Goal: Communication & Community: Answer question/provide support

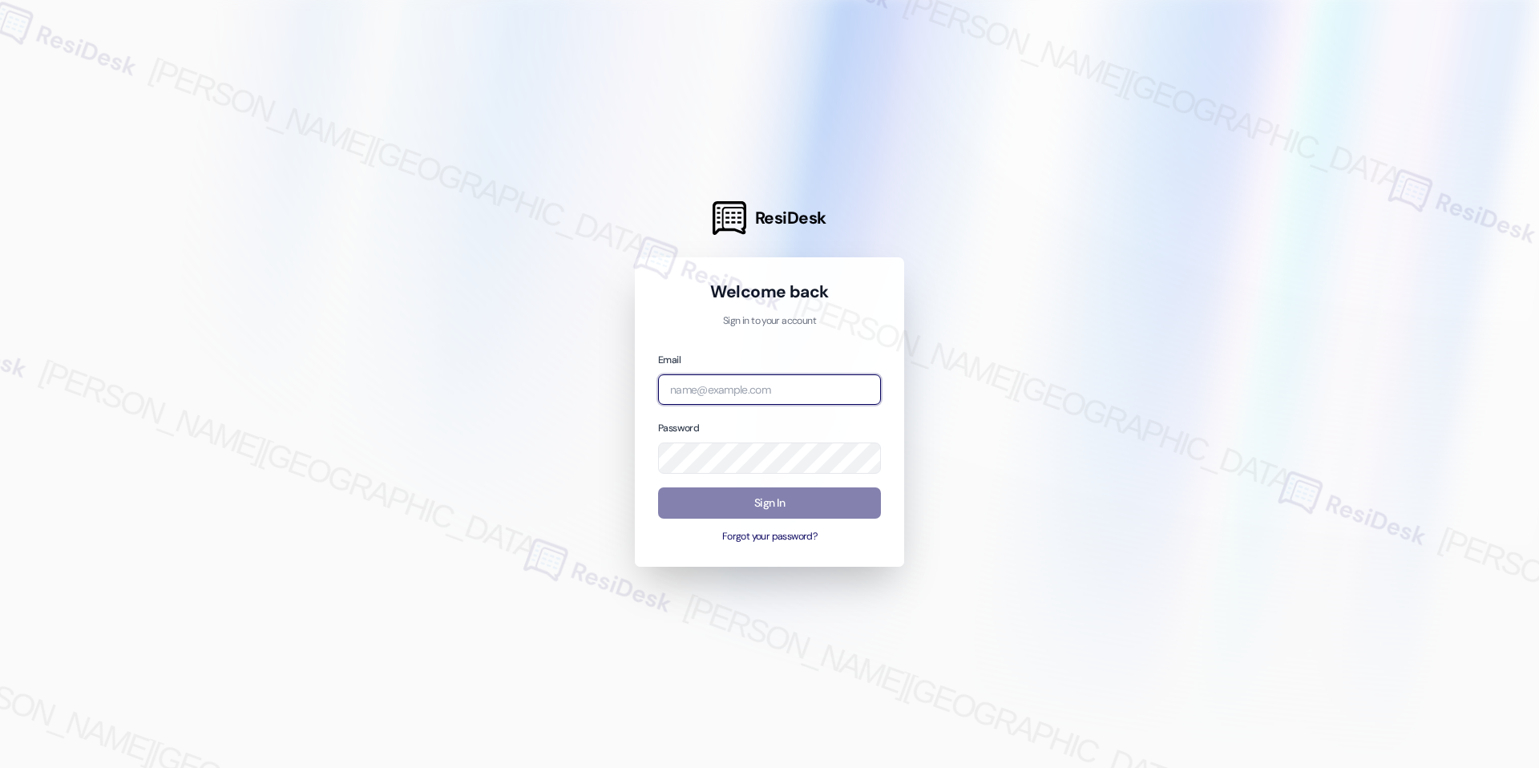
click at [794, 393] on input "email" at bounding box center [769, 389] width 223 height 31
type input "automated-surveys-grant_main-raven.forrosuelo@grant_[DOMAIN_NAME]"
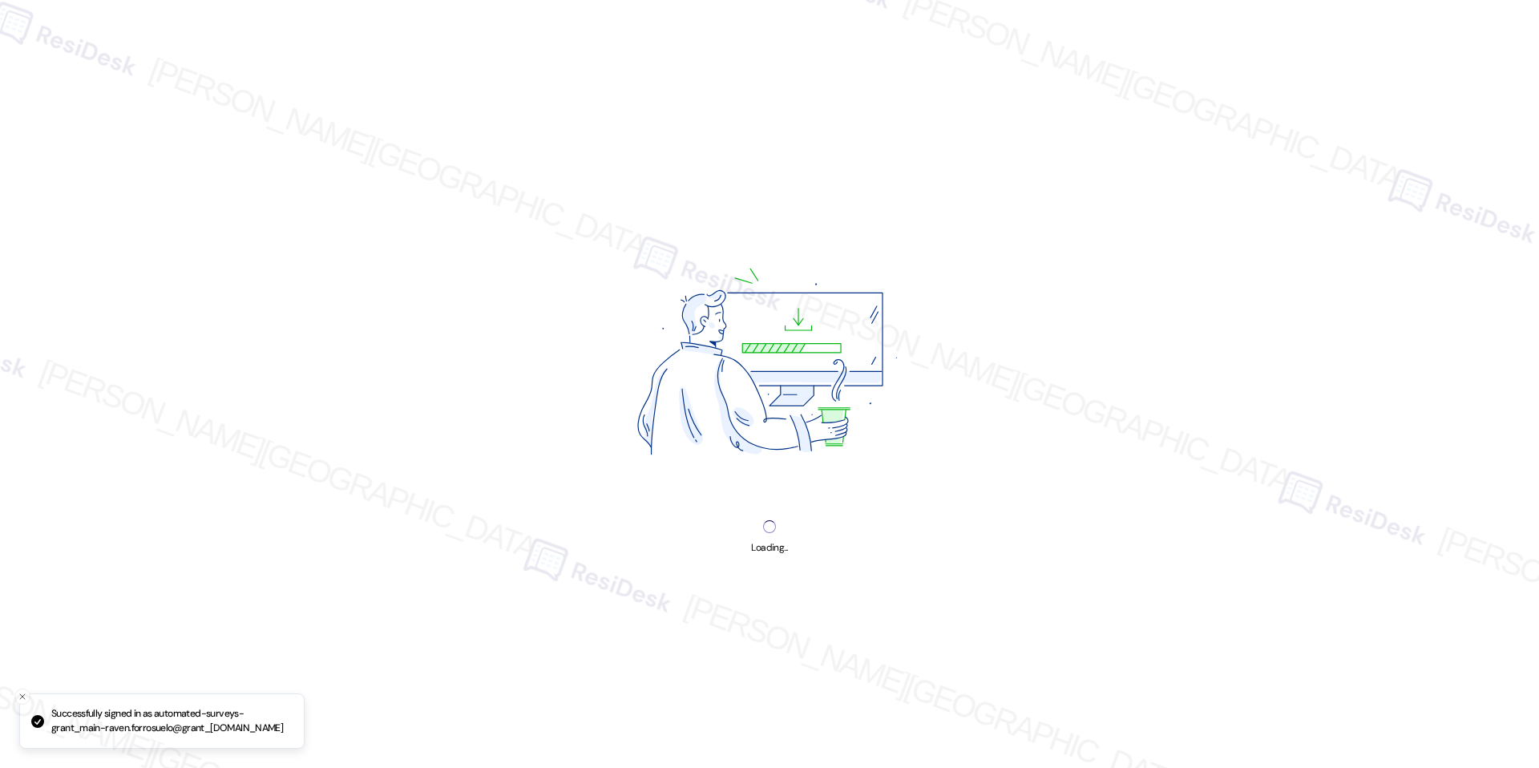
click at [765, 495] on img at bounding box center [769, 365] width 409 height 307
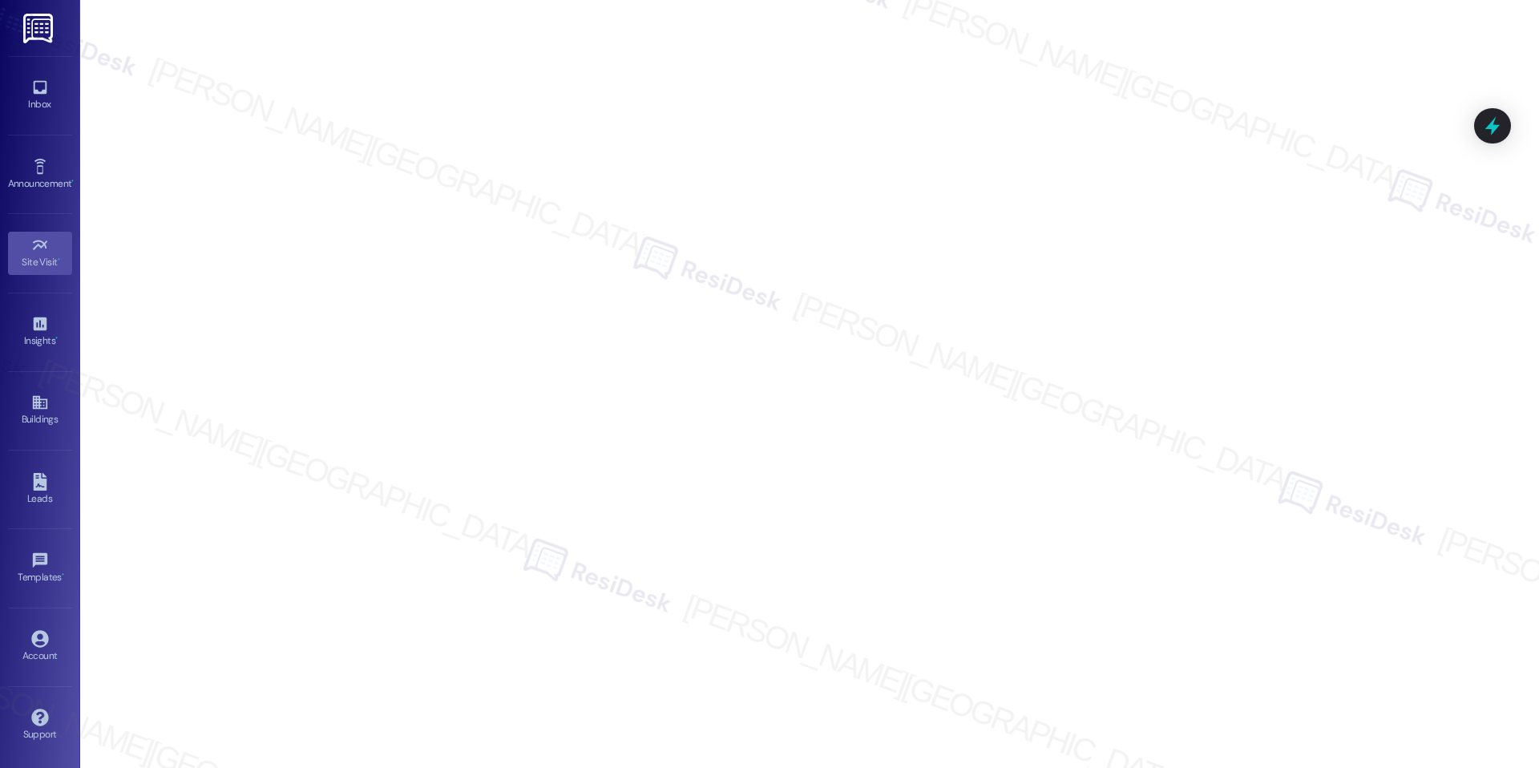
click at [51, 123] on div "Inbox Go to Inbox" at bounding box center [40, 95] width 64 height 79
click at [34, 106] on div "Inbox" at bounding box center [40, 104] width 80 height 16
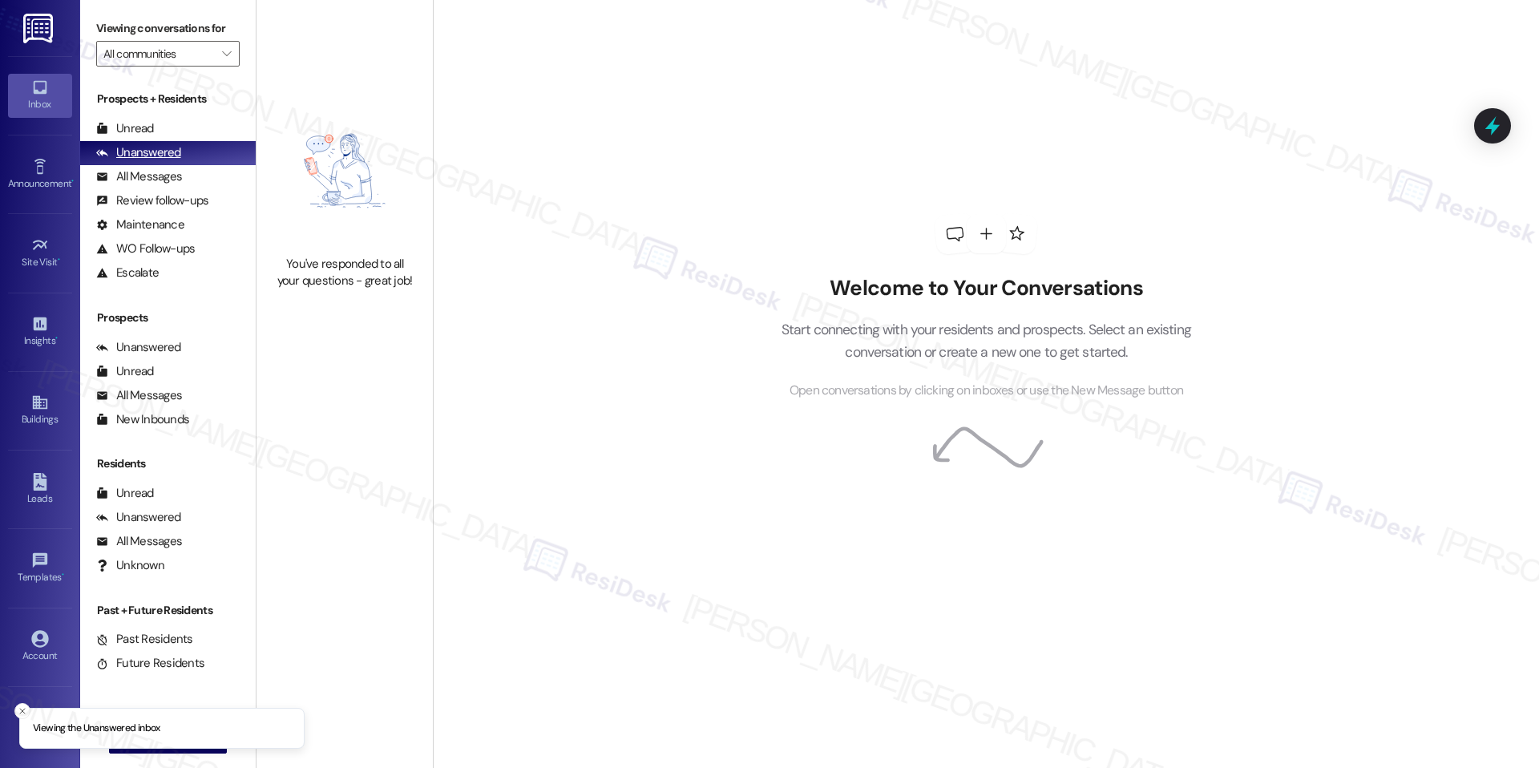
click at [160, 155] on div "Unanswered" at bounding box center [138, 152] width 85 height 17
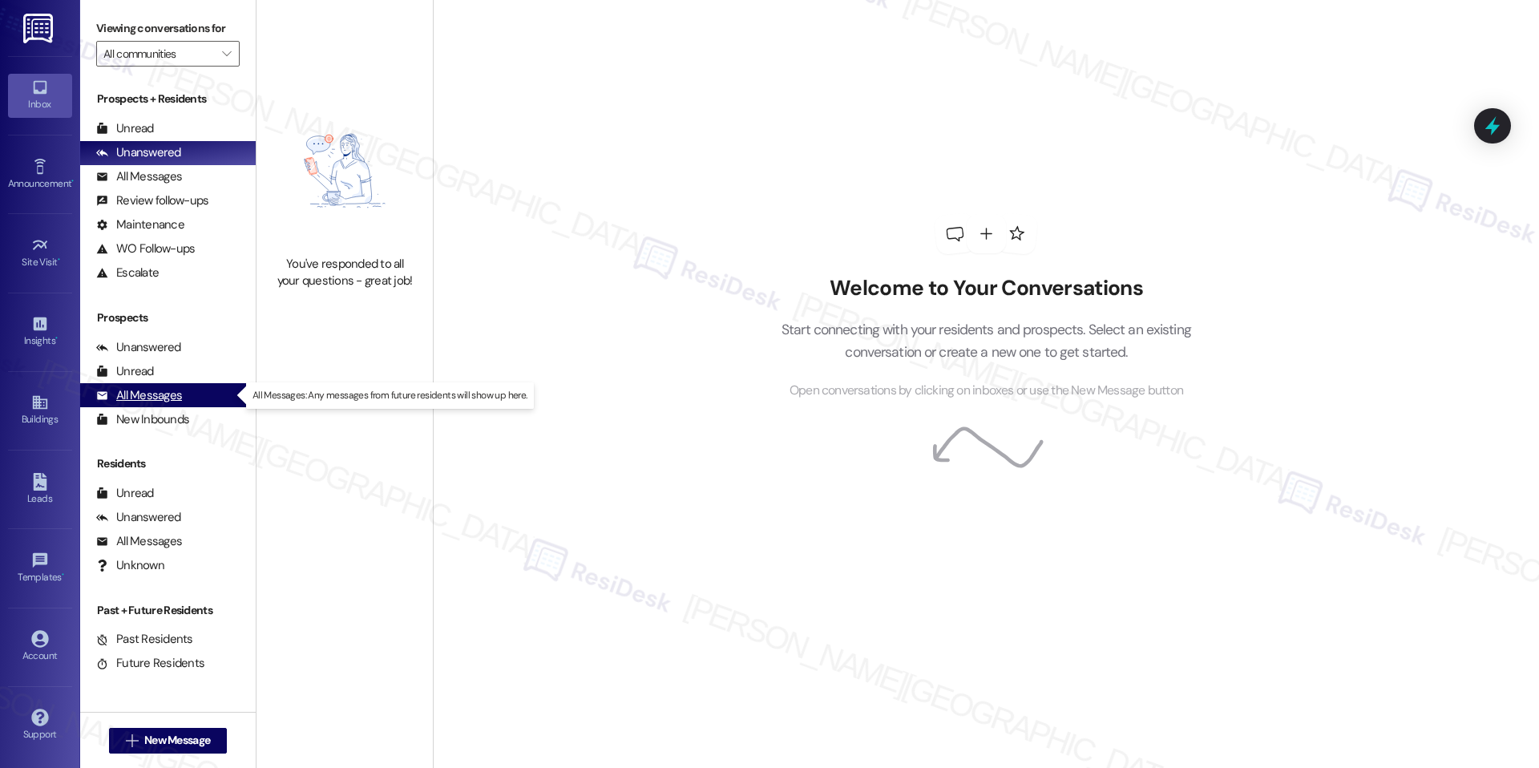
click at [188, 394] on div "All Messages (undefined)" at bounding box center [167, 395] width 175 height 24
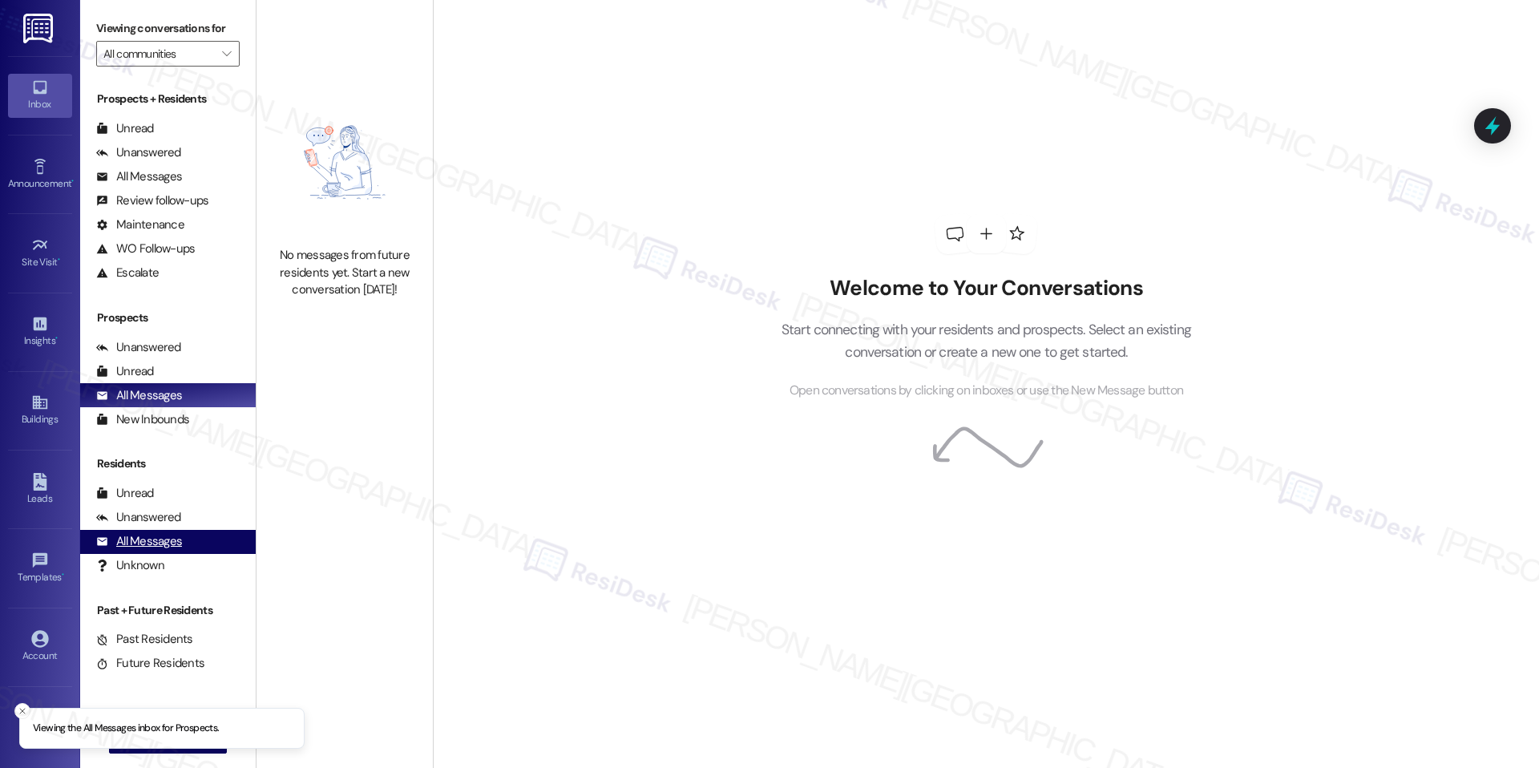
click at [157, 545] on div "All Messages" at bounding box center [139, 541] width 86 height 17
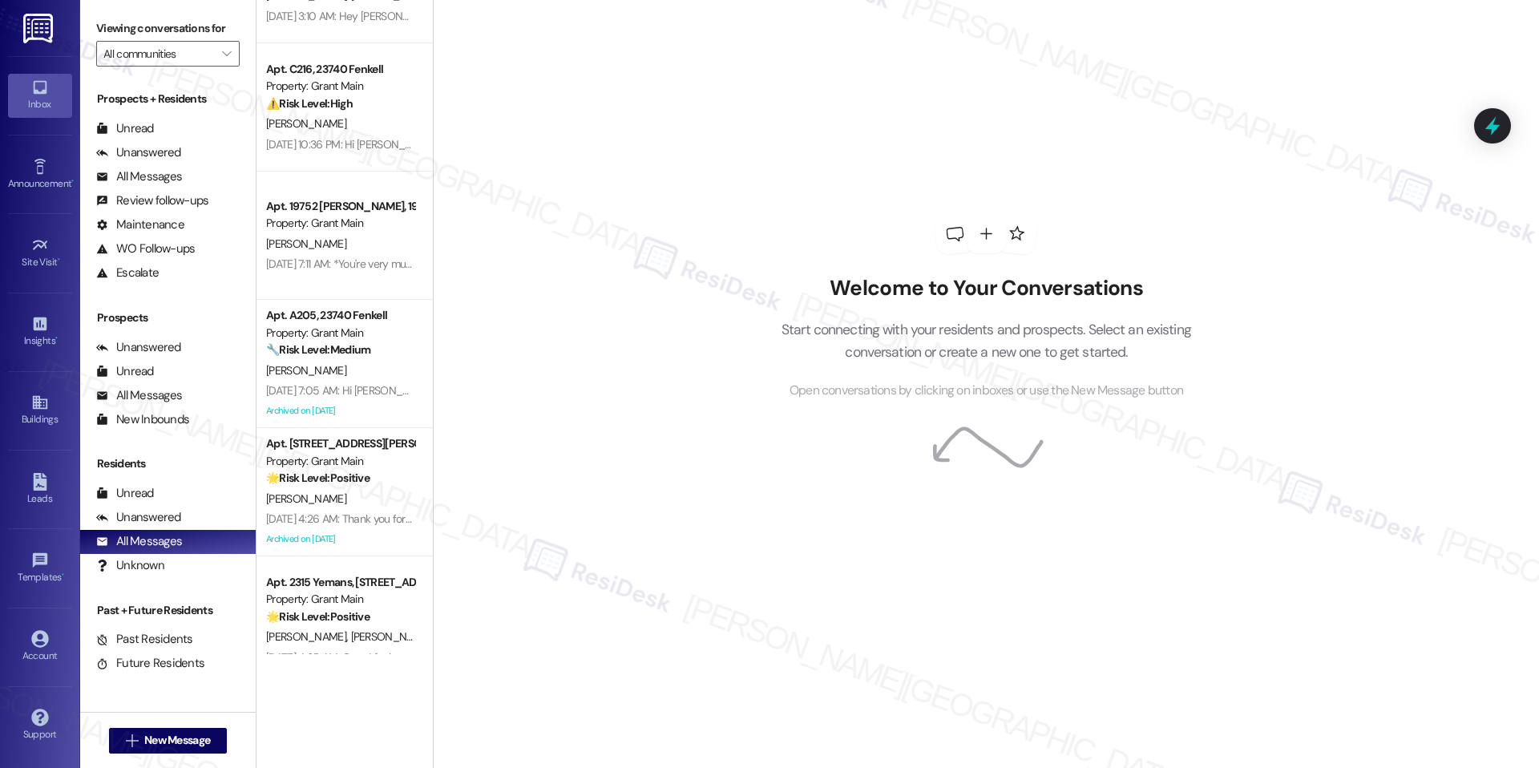
scroll to position [5757, 0]
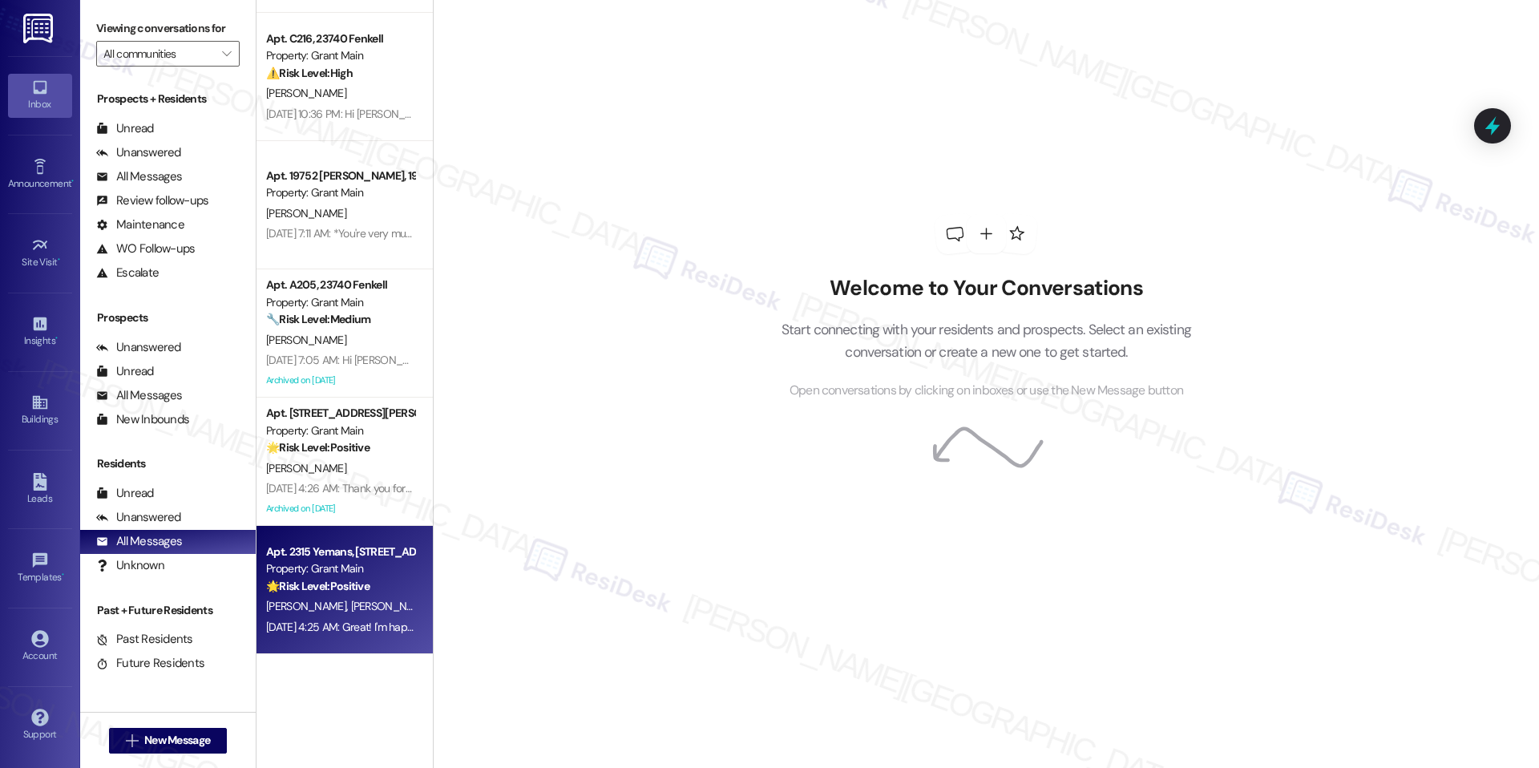
click at [292, 591] on strong "🌟 Risk Level: Positive" at bounding box center [317, 586] width 103 height 14
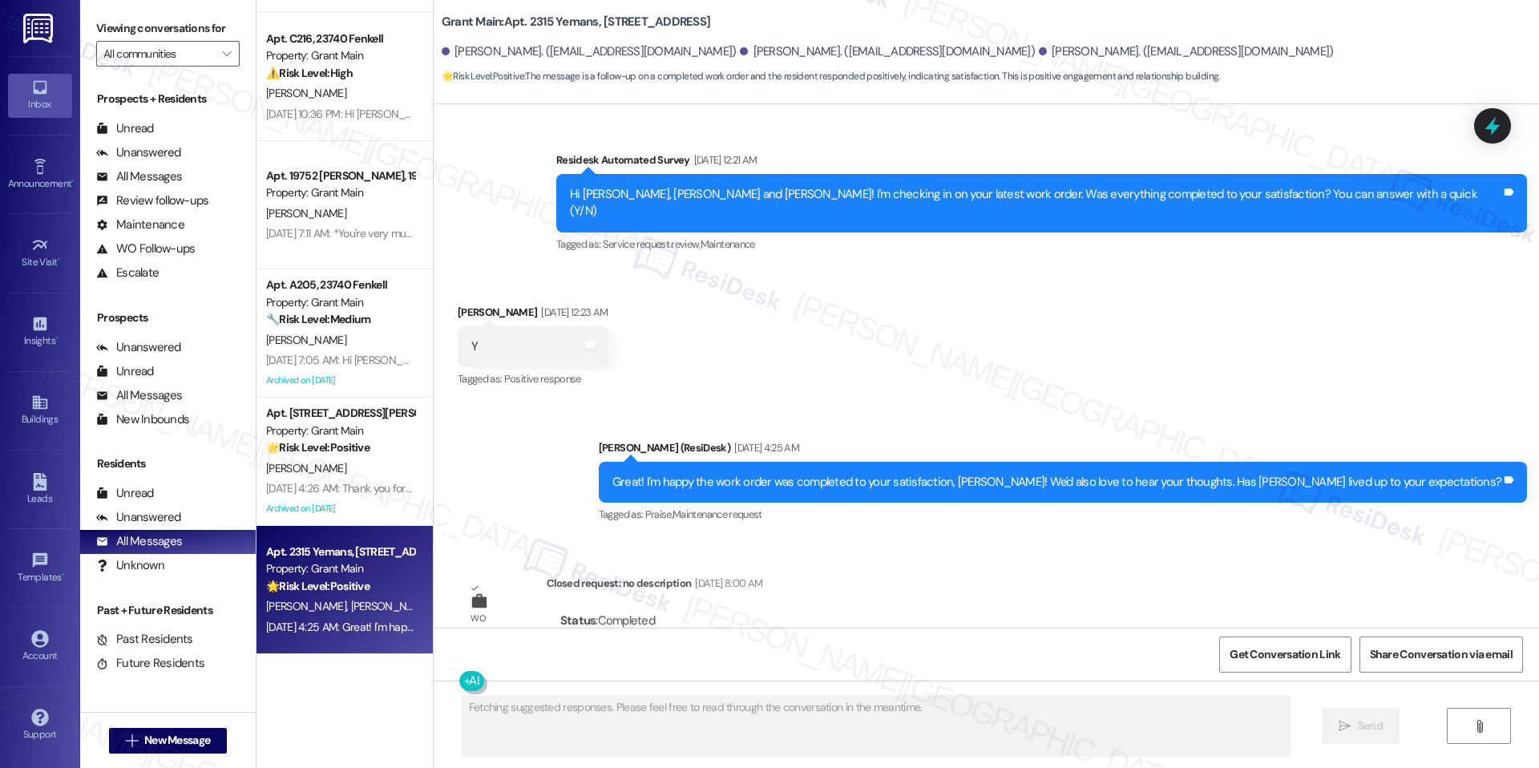
scroll to position [4185, 0]
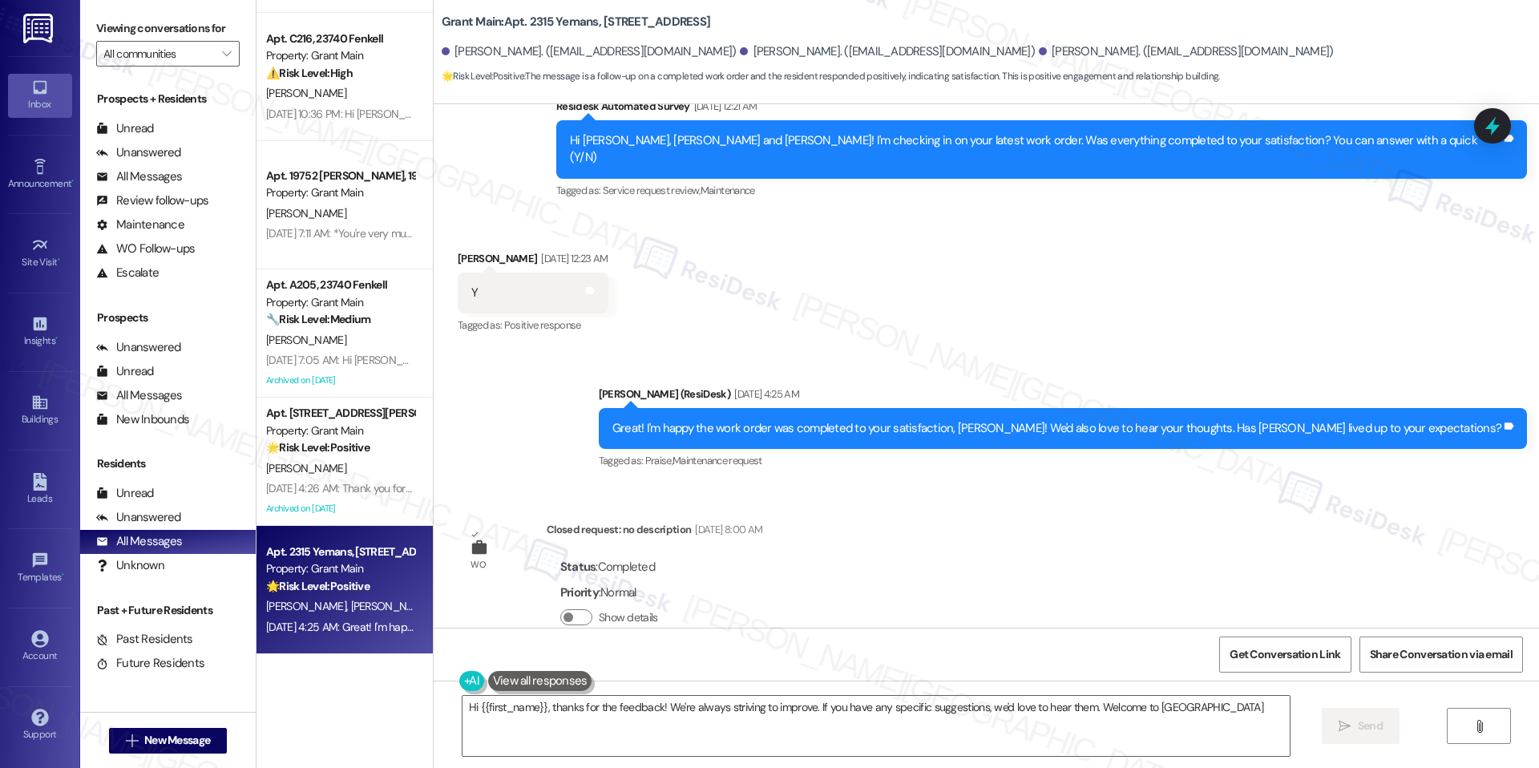
type textarea "Hi {{first_name}}, thanks for the feedback! We're always striving to improve. I…"
click at [212, 516] on div "Unanswered (0)" at bounding box center [167, 518] width 175 height 24
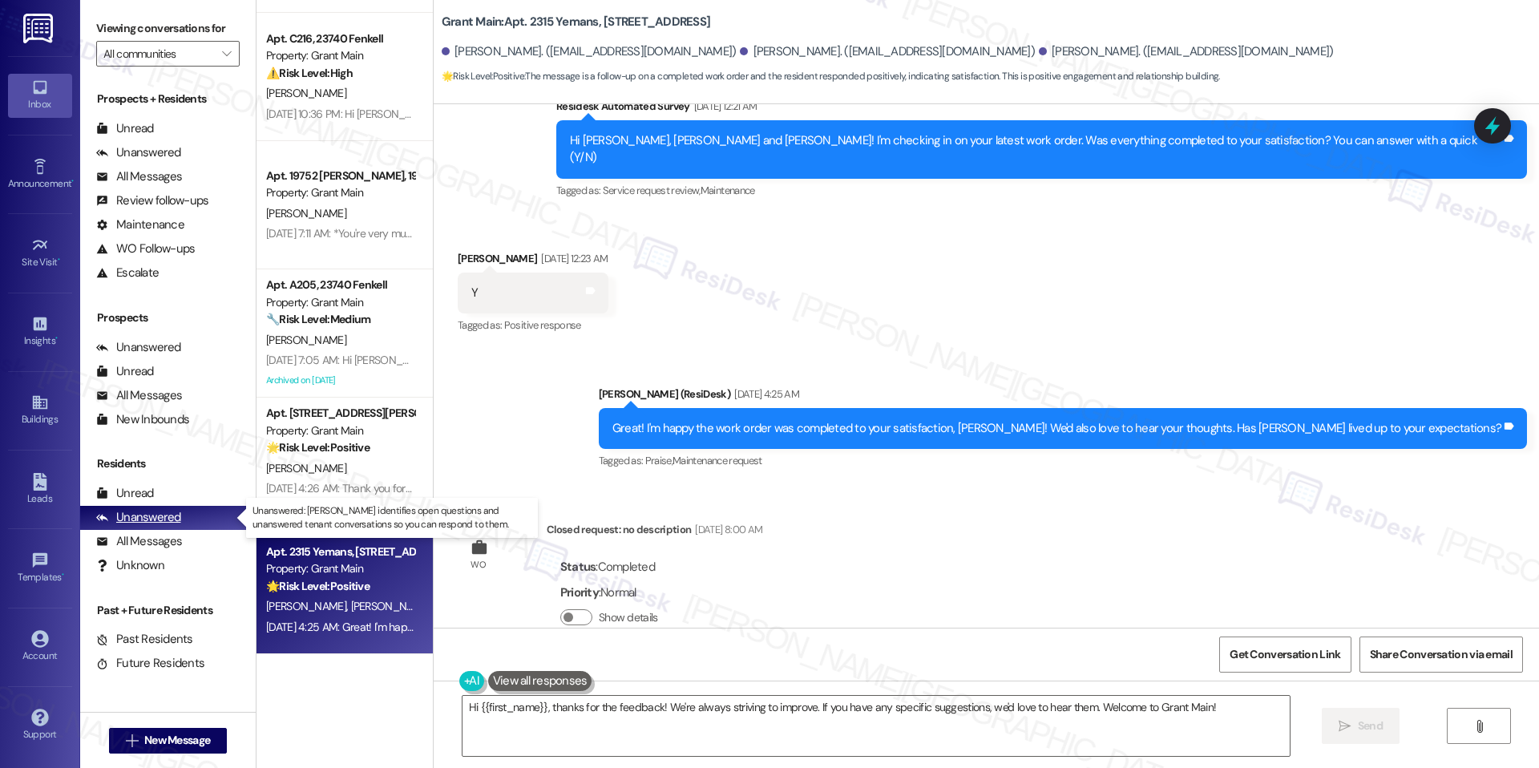
scroll to position [0, 0]
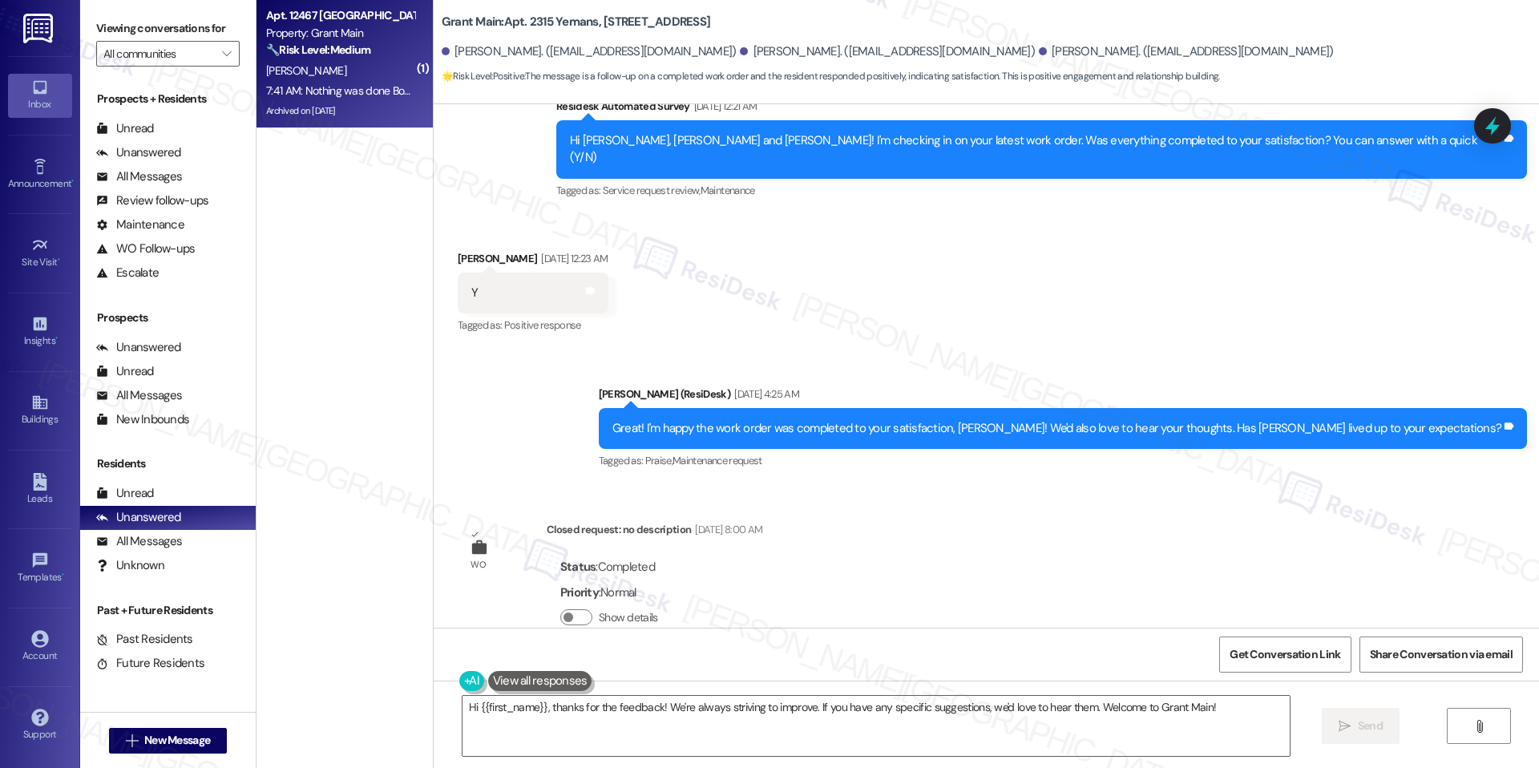
click at [329, 46] on strong "🔧 Risk Level: Medium" at bounding box center [318, 49] width 104 height 14
type textarea "Fetching suggested responses. Please feel free to read through the conversation…"
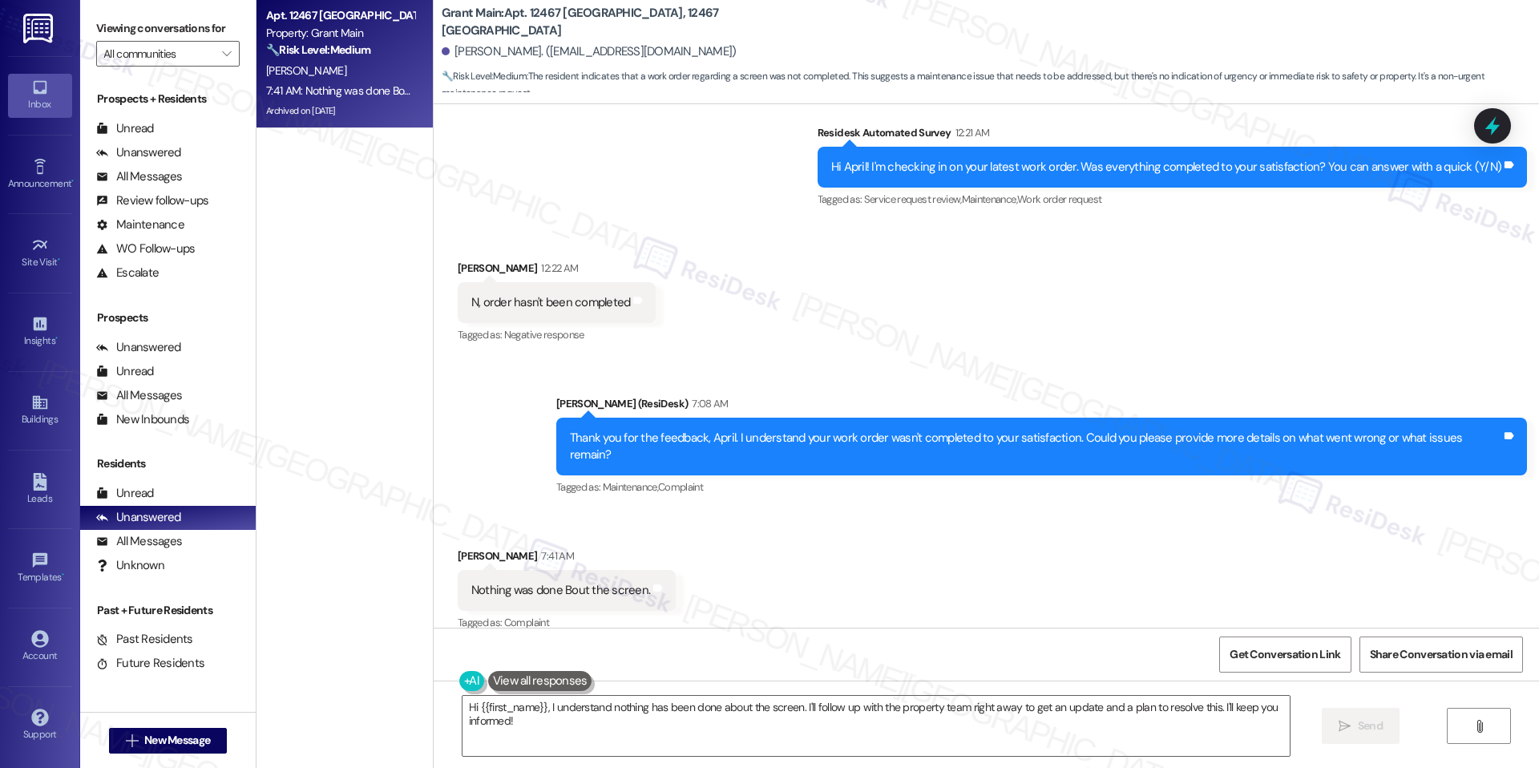
scroll to position [8645, 0]
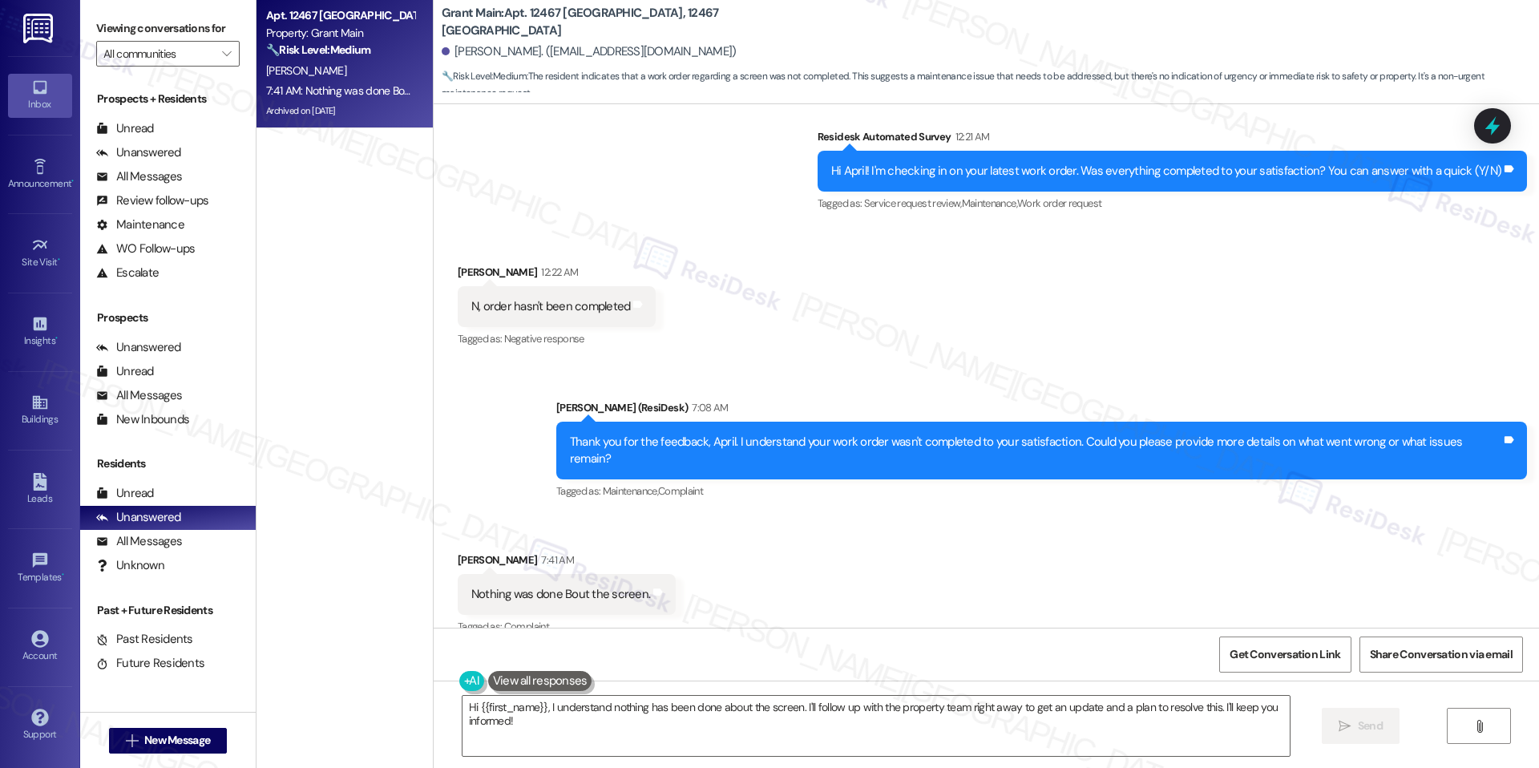
click at [563, 18] on b "Grant Main: Apt. 12467 [GEOGRAPHIC_DATA], 12467 [GEOGRAPHIC_DATA]" at bounding box center [602, 22] width 321 height 34
click at [527, 19] on b "Grant Main: Apt. 12467 [GEOGRAPHIC_DATA], 12467 [GEOGRAPHIC_DATA]" at bounding box center [602, 22] width 321 height 34
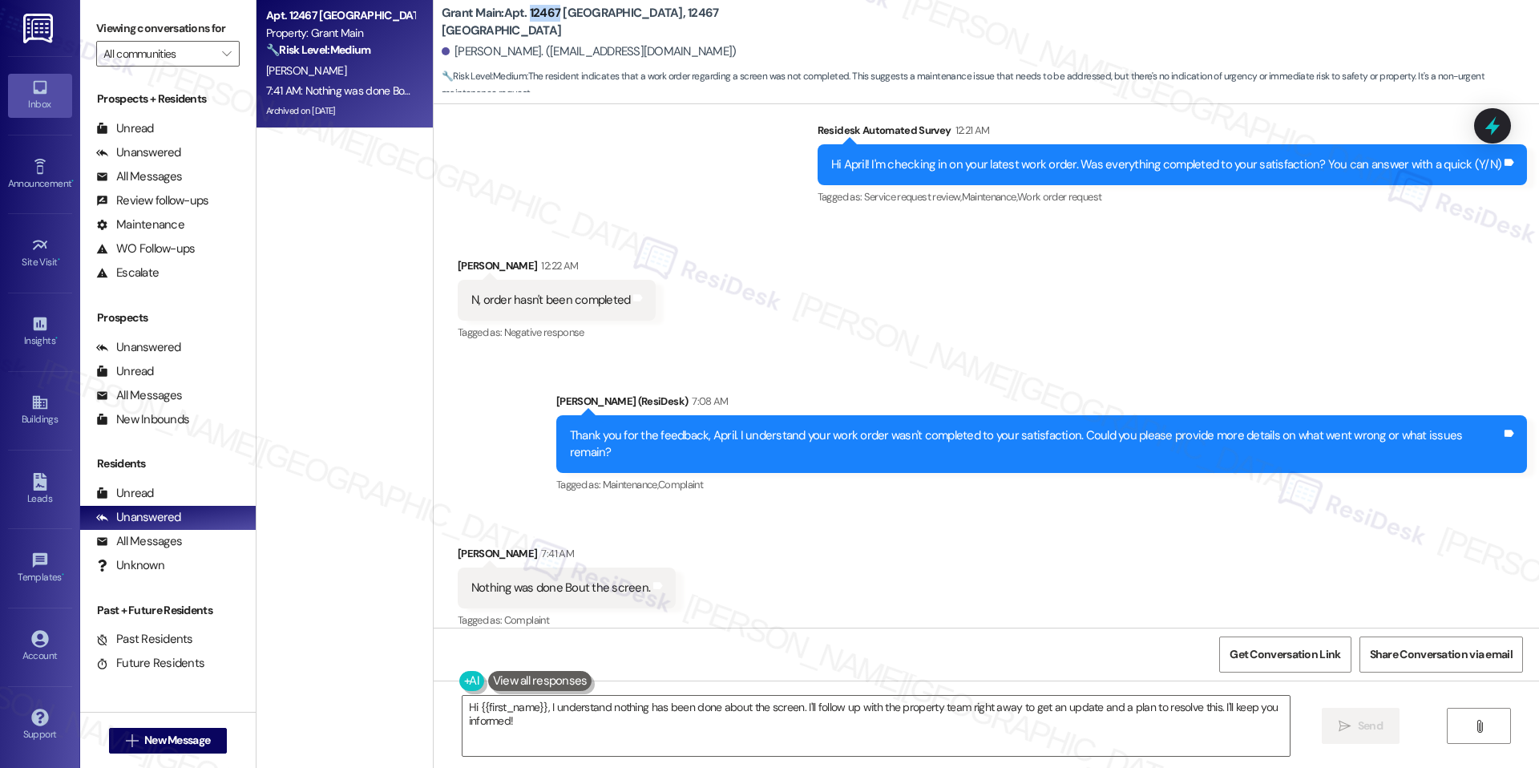
scroll to position [8649, 0]
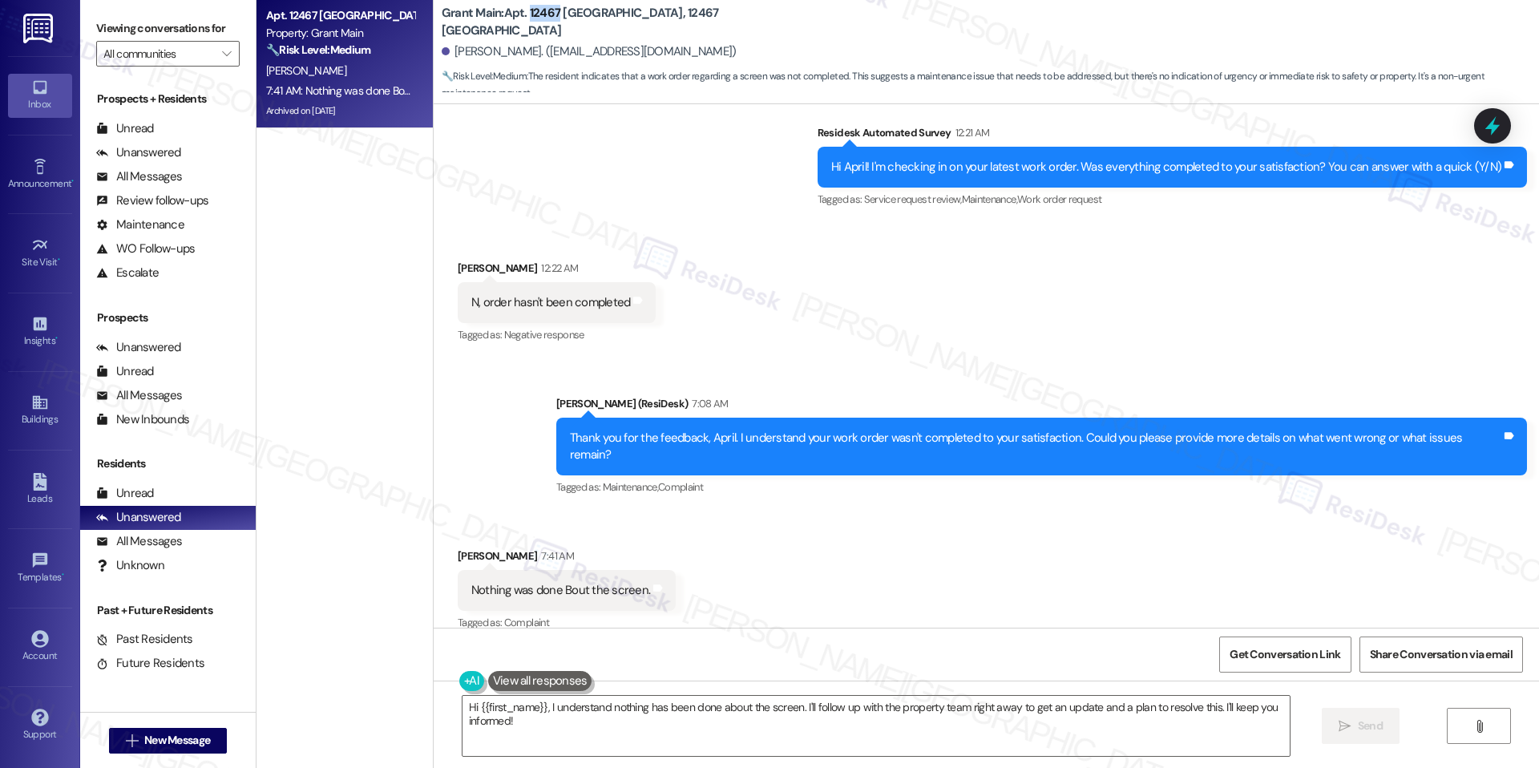
copy b "12467"
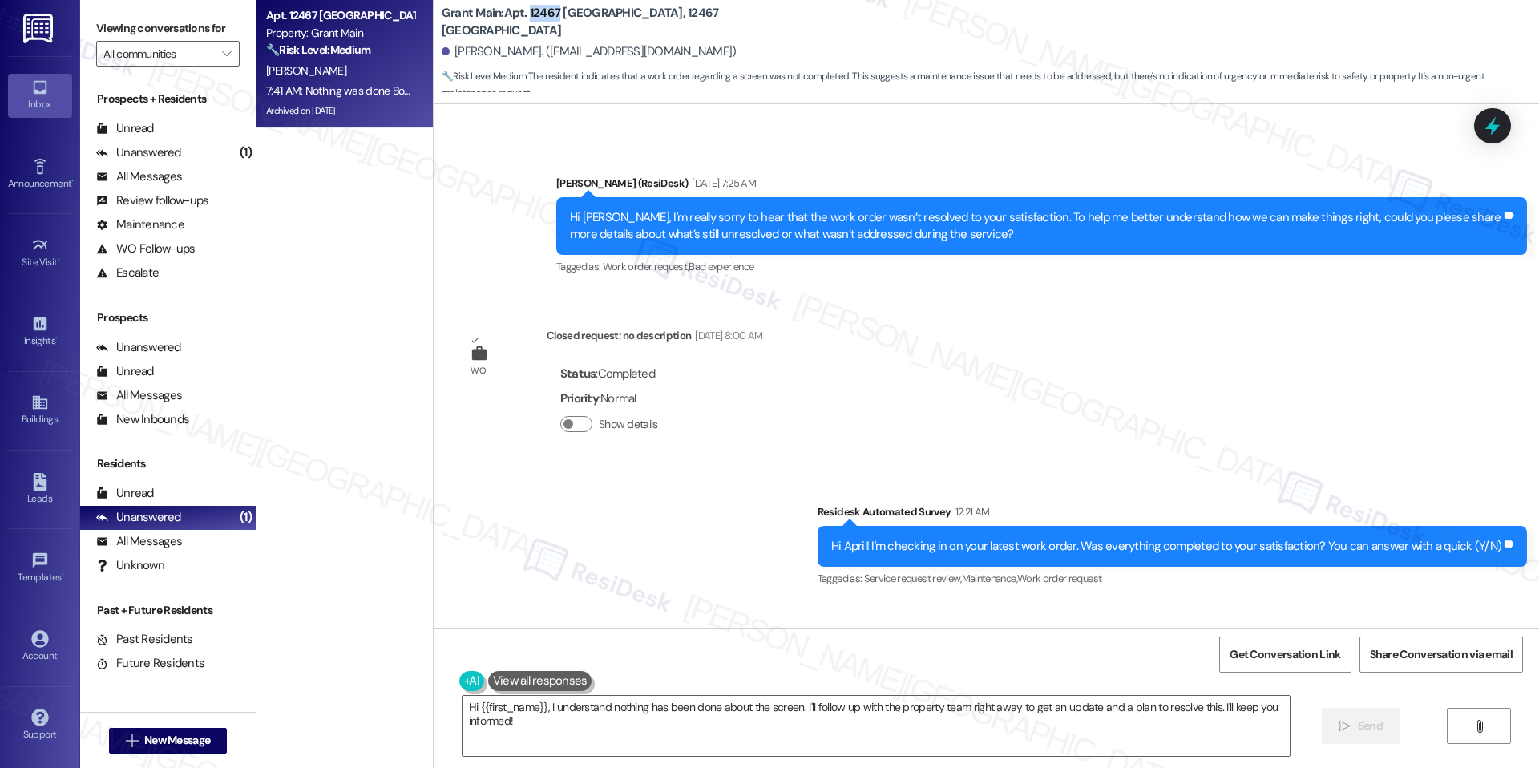
scroll to position [8256, 0]
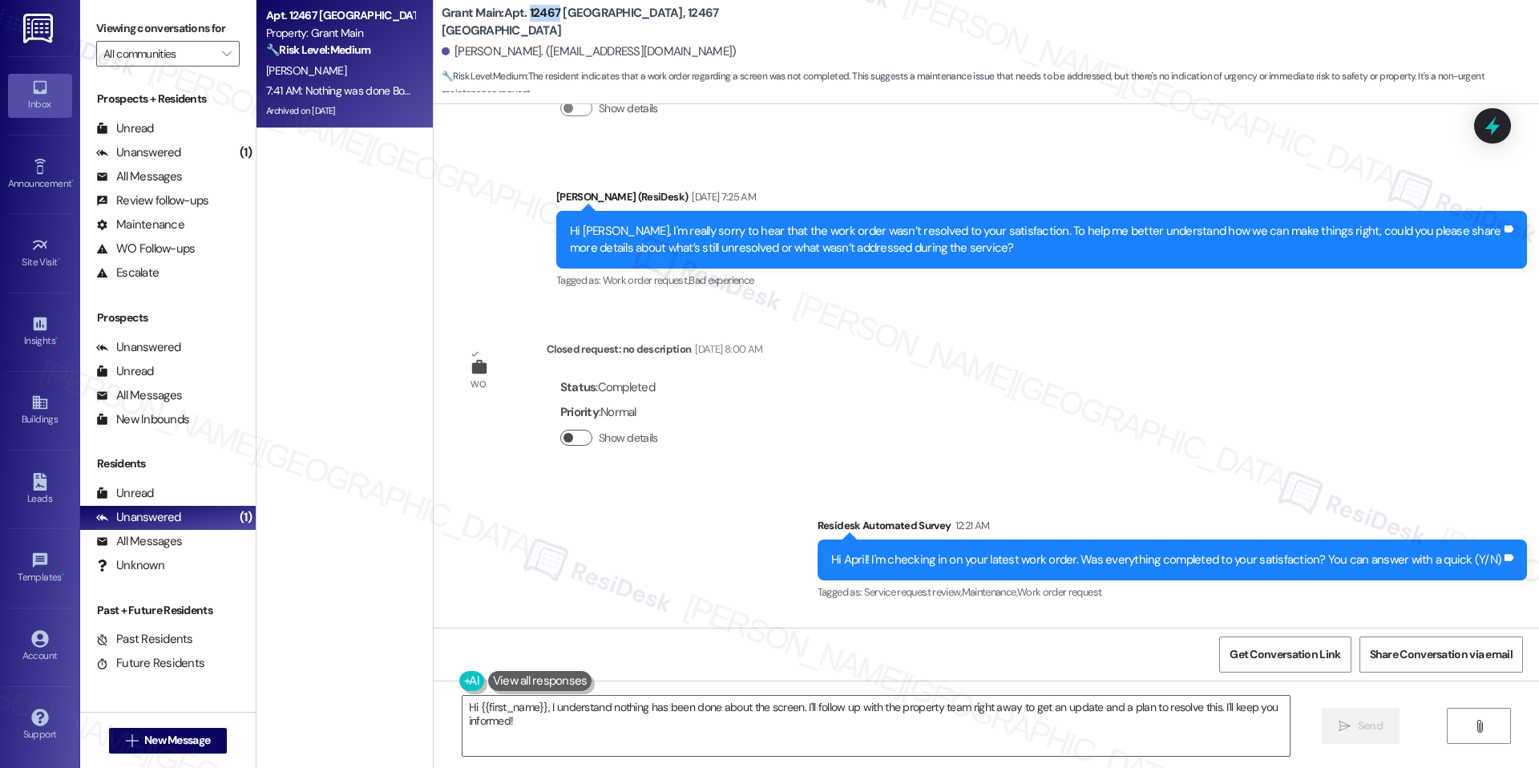
click at [570, 434] on button "Show details" at bounding box center [576, 438] width 32 height 16
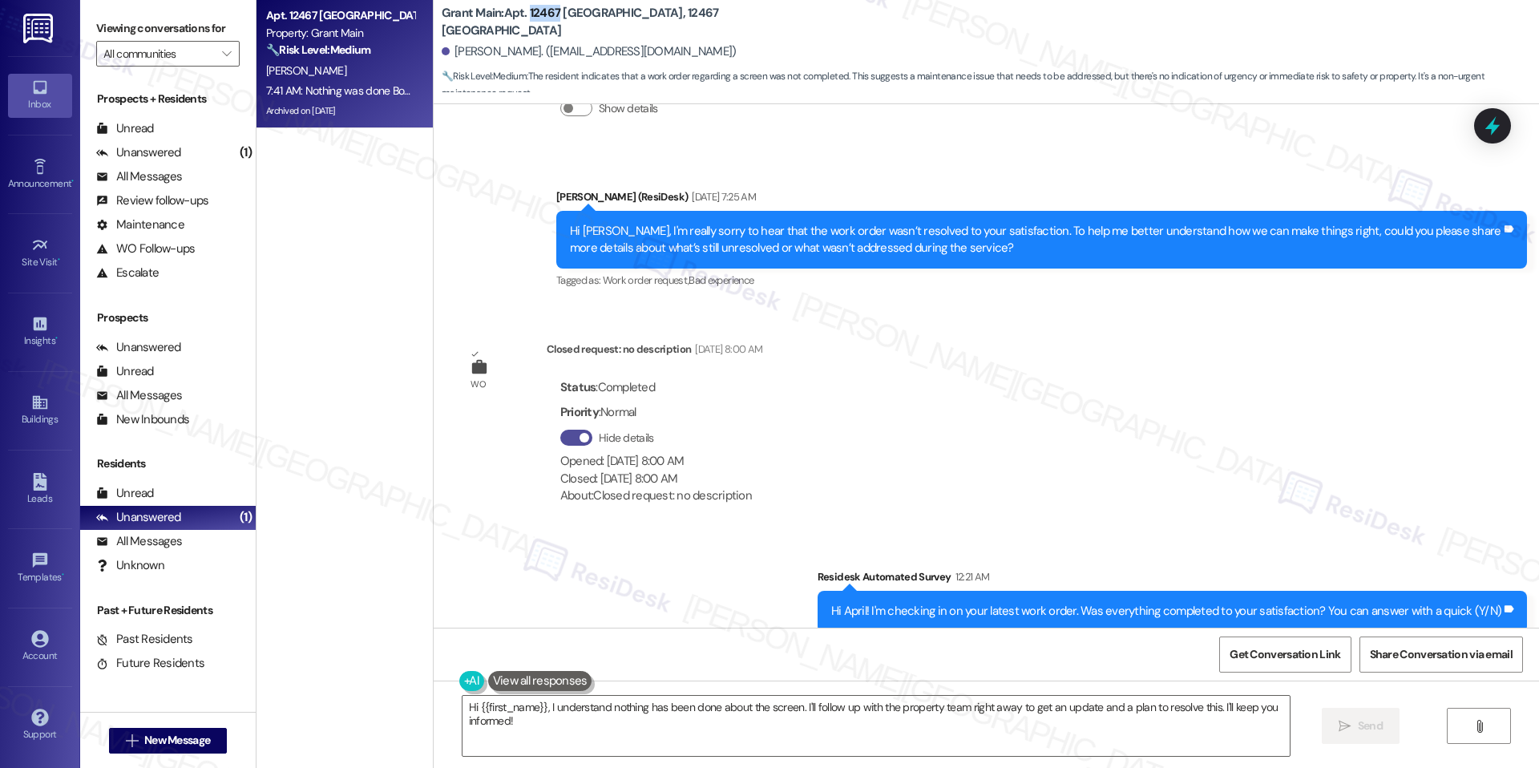
click at [579, 434] on span "button" at bounding box center [584, 438] width 10 height 10
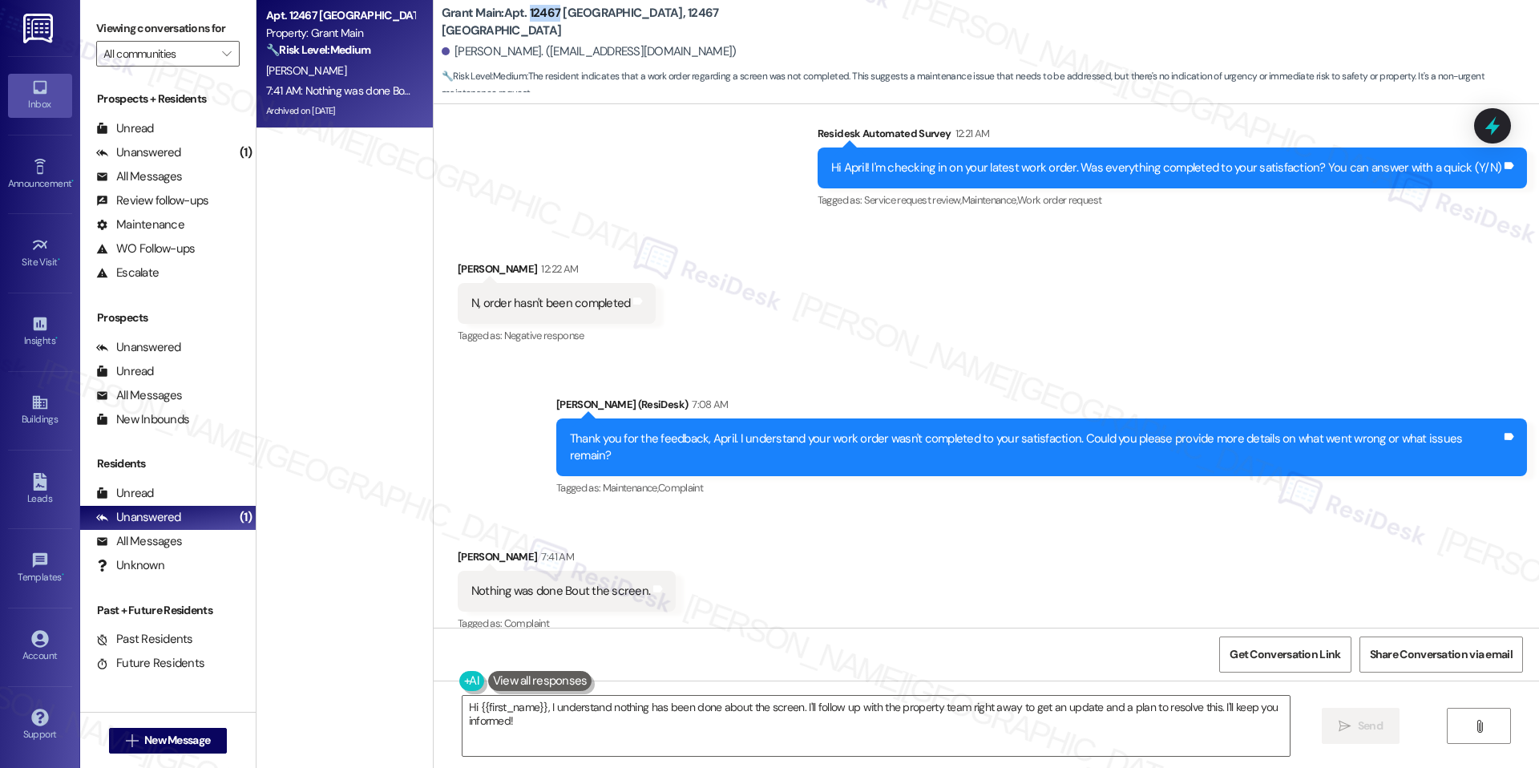
scroll to position [8652, 0]
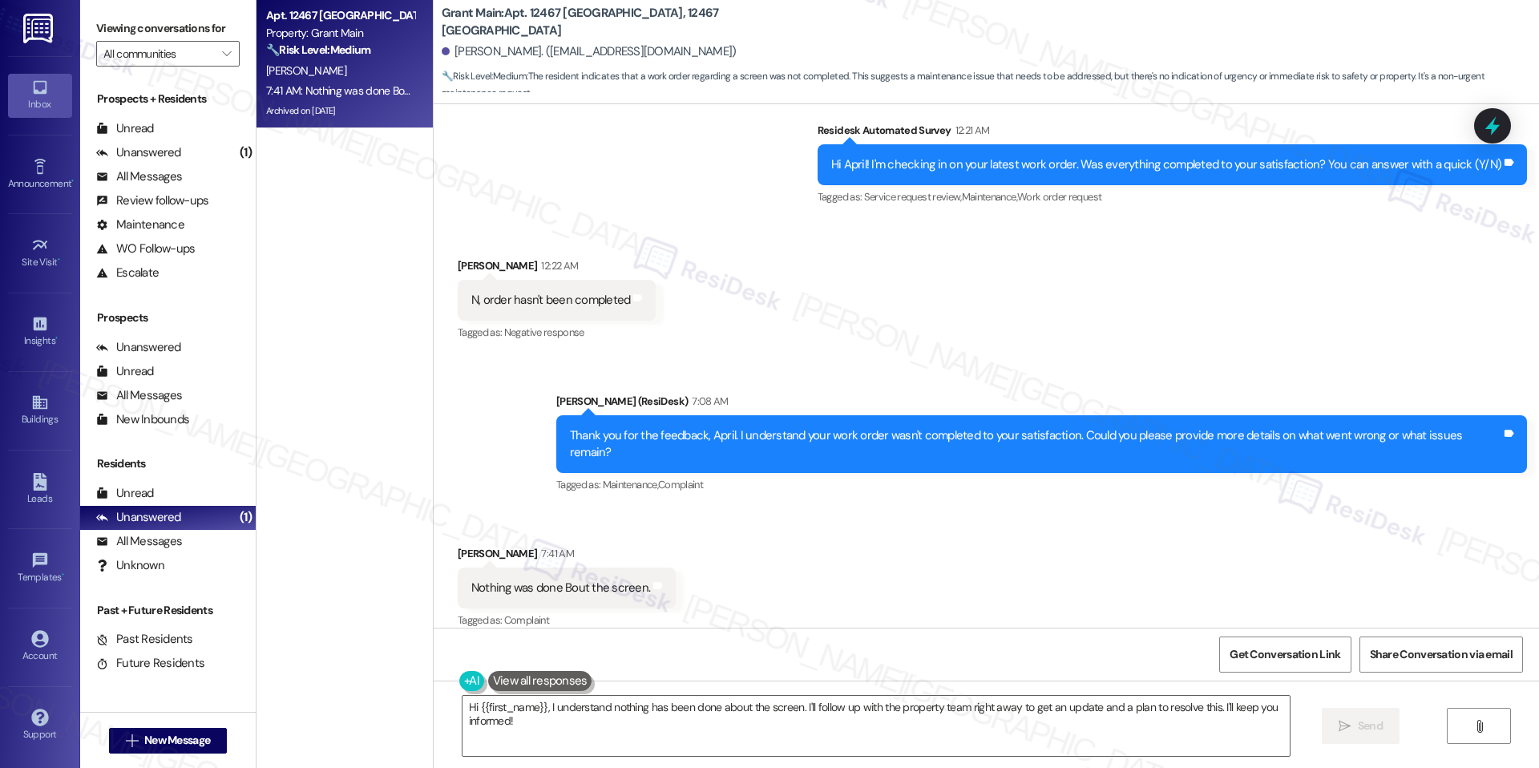
click at [574, 579] on div "Nothing was done Bout the screen." at bounding box center [560, 587] width 179 height 17
copy div "Nothing was done Bout the screen. Tags and notes"
click at [725, 713] on textarea "Hi {{first_name}}, I understand nothing has been done about the screen. I'll fo…" at bounding box center [875, 726] width 827 height 60
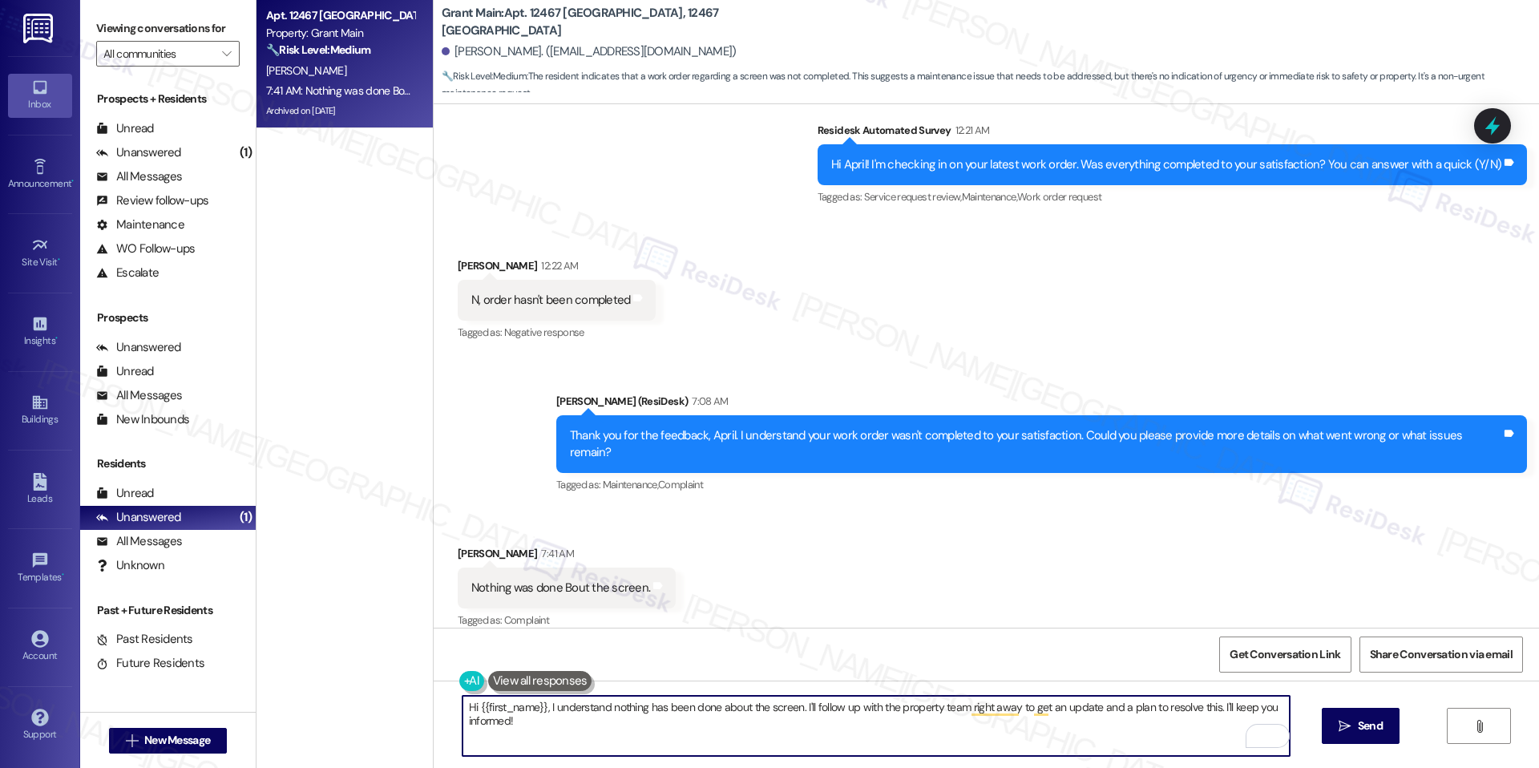
click at [668, 695] on div "Hi {{first_name}}, I understand nothing has been done about the screen. I'll fo…" at bounding box center [876, 726] width 829 height 62
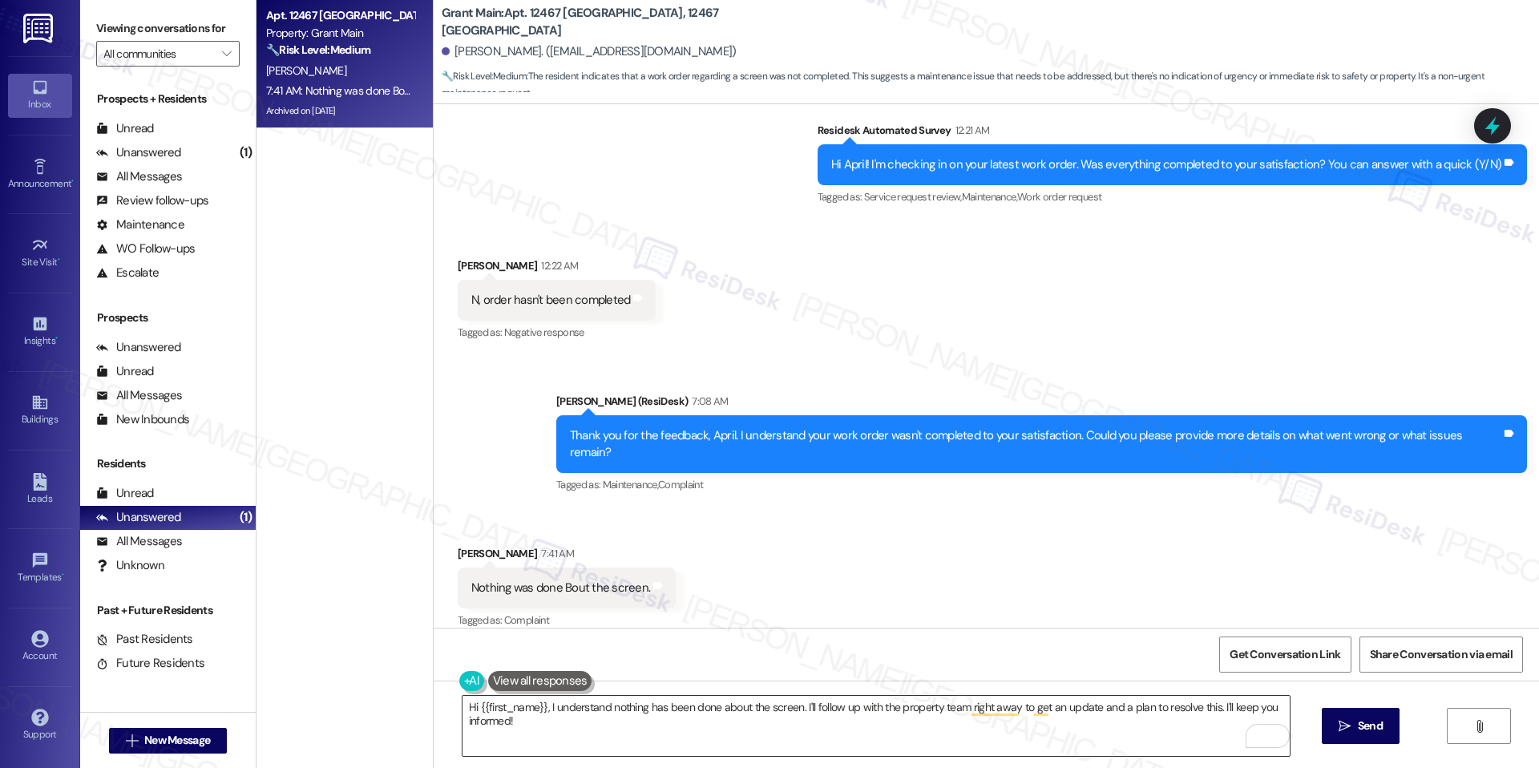
click at [662, 712] on textarea "Hi {{first_name}}, I understand nothing has been done about the screen. I'll fo…" at bounding box center [875, 726] width 827 height 60
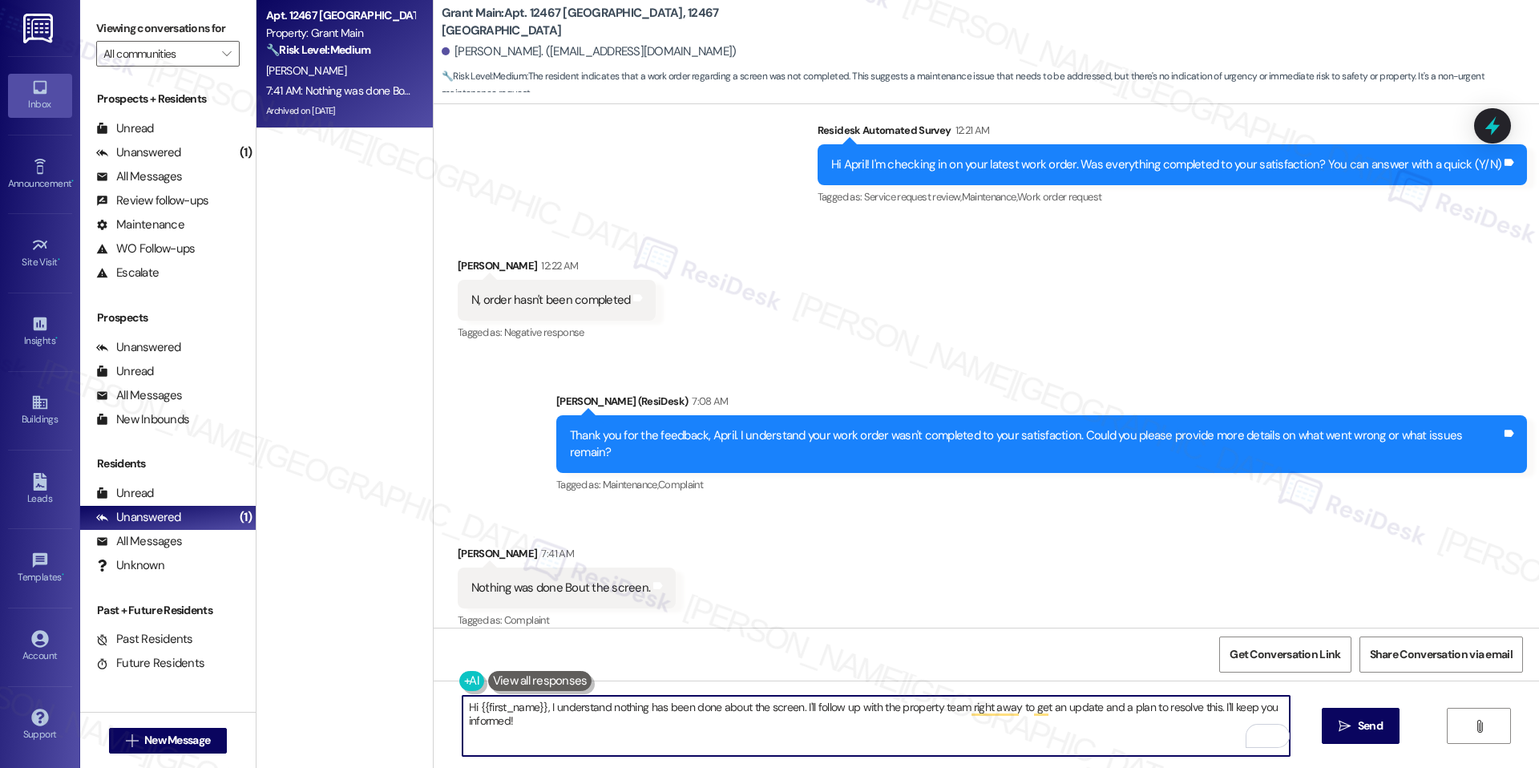
click at [662, 712] on textarea "Hi {{first_name}}, I understand nothing has been done about the screen. I'll fo…" at bounding box center [875, 726] width 827 height 60
paste textarea "April, thank you for letting us know. I see this was for Work Order #48893. I’l…"
type textarea "Hi April, thank you for letting us know. I see this was for Work Order #48893. …"
click at [1321, 732] on button " Send" at bounding box center [1360, 726] width 78 height 36
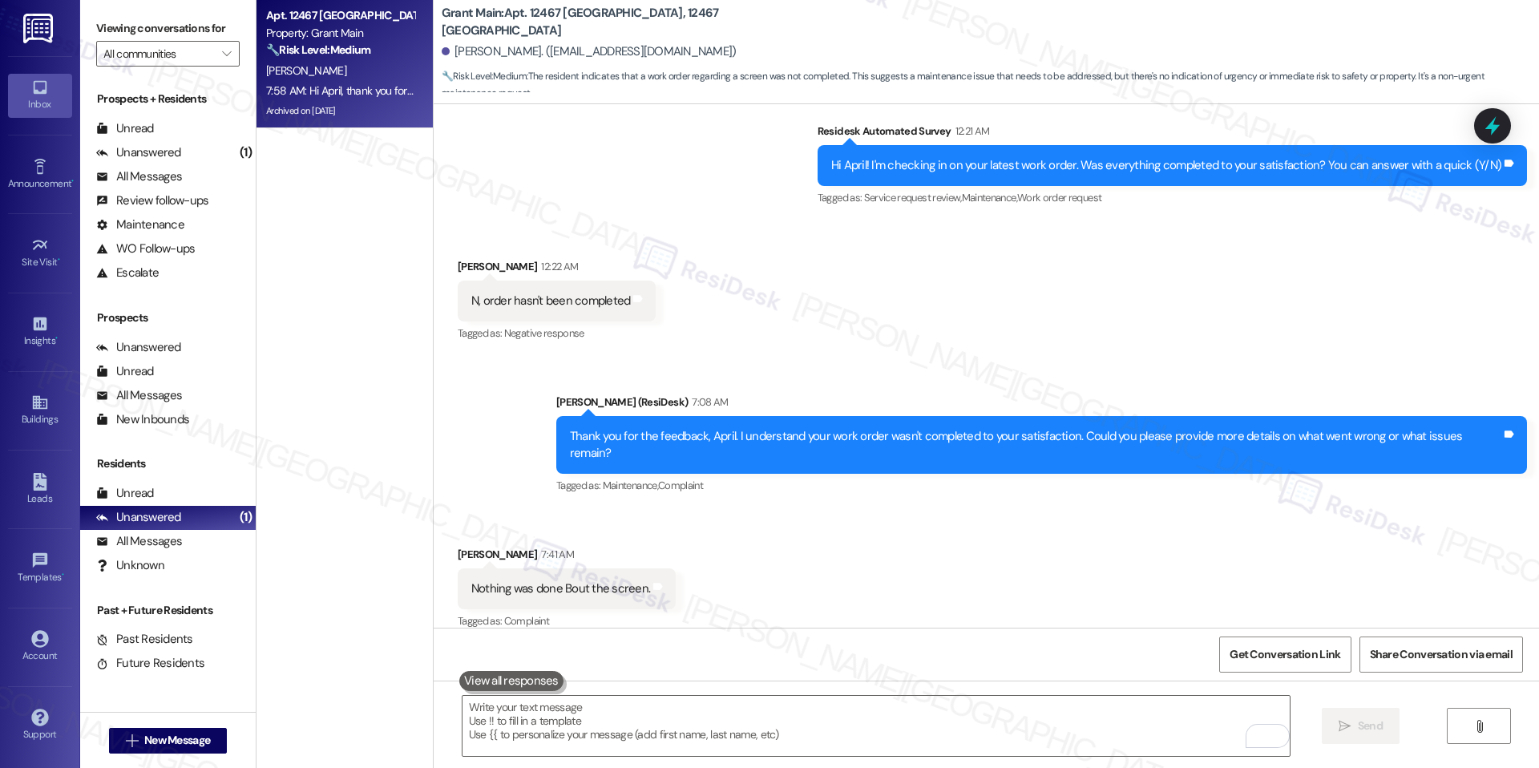
scroll to position [8764, 0]
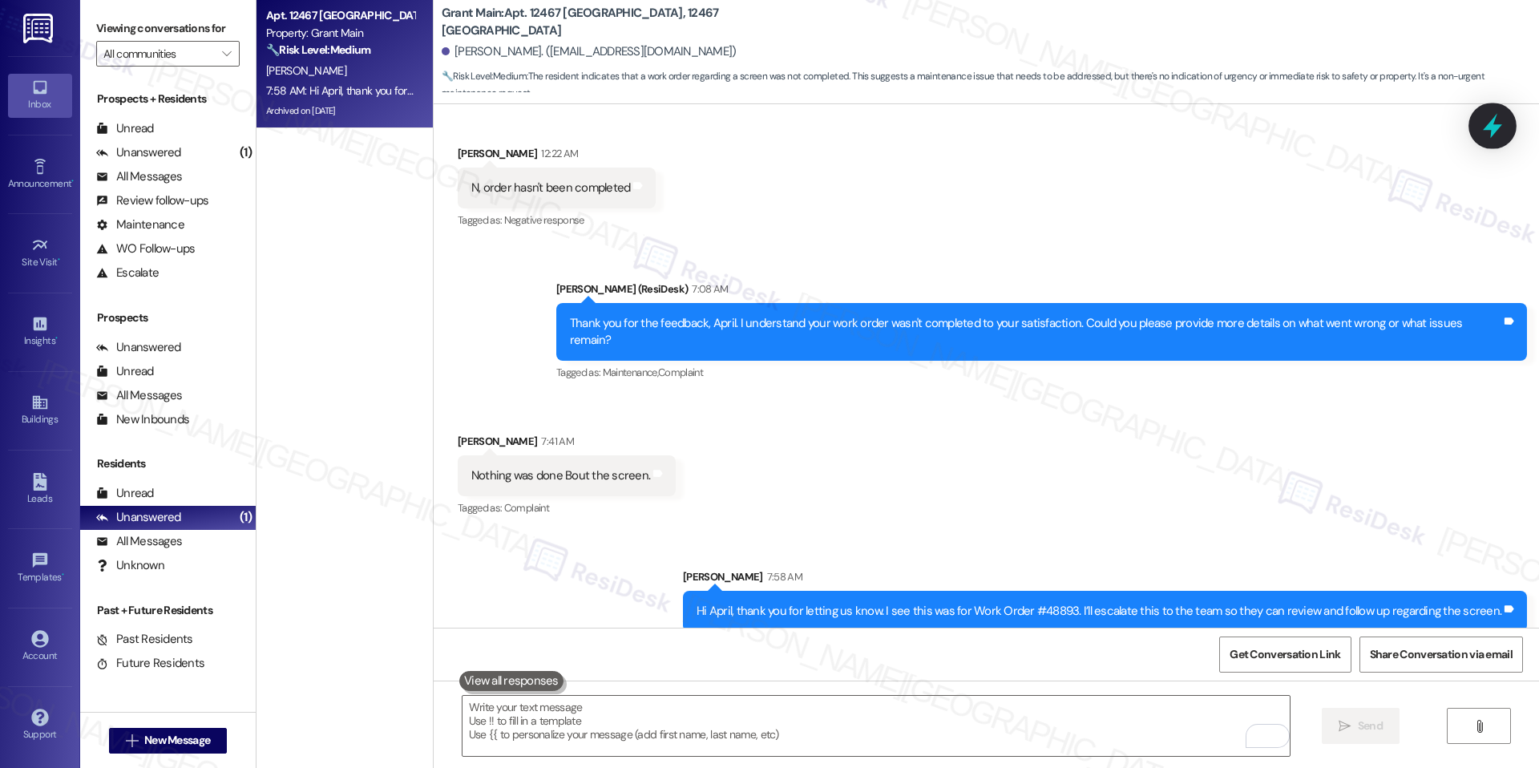
click at [1499, 138] on icon at bounding box center [1492, 125] width 27 height 27
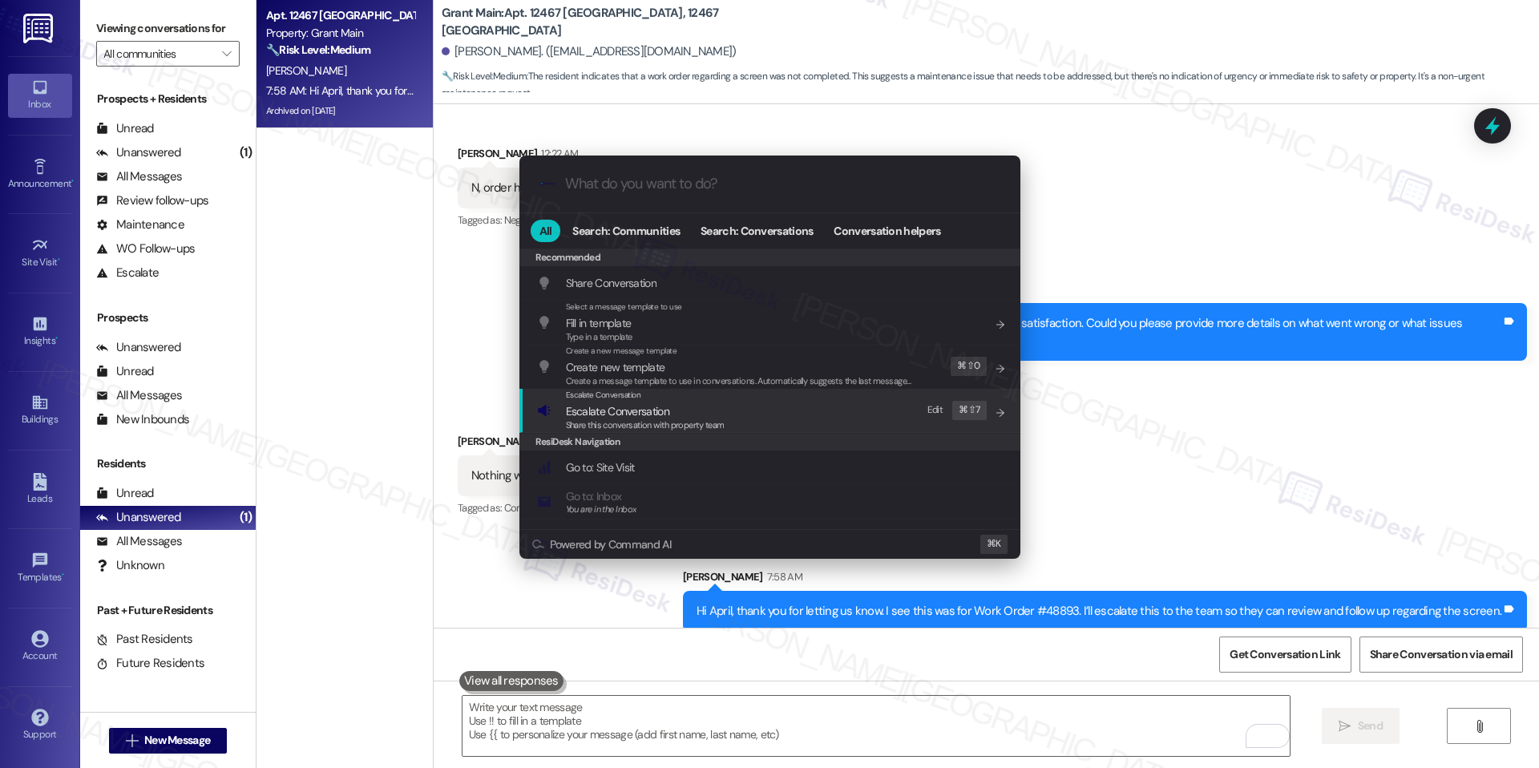
click at [846, 418] on div "Escalate Conversation Escalate Conversation Share this conversation with proper…" at bounding box center [771, 410] width 469 height 43
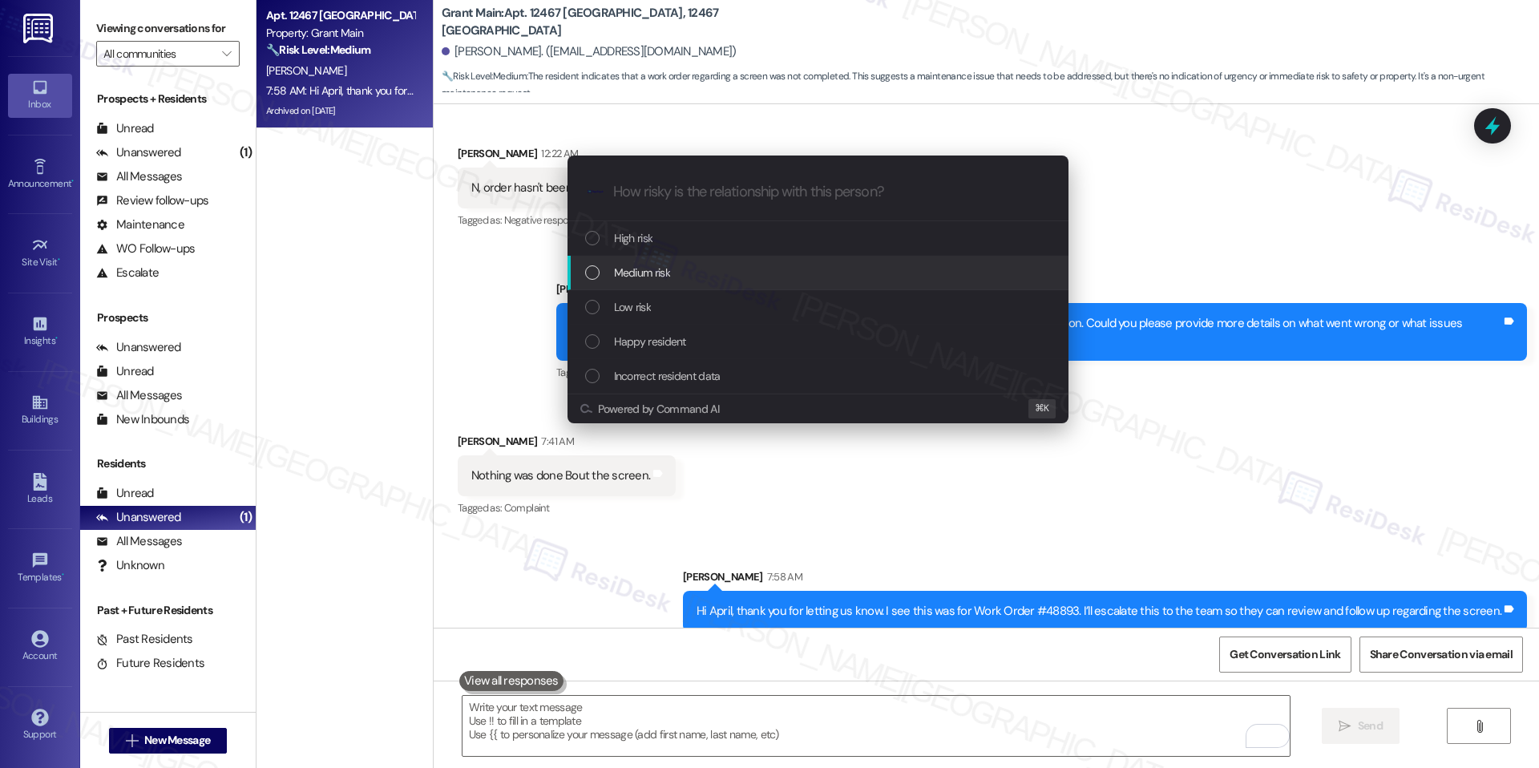
click at [700, 272] on div "Medium risk" at bounding box center [819, 273] width 469 height 18
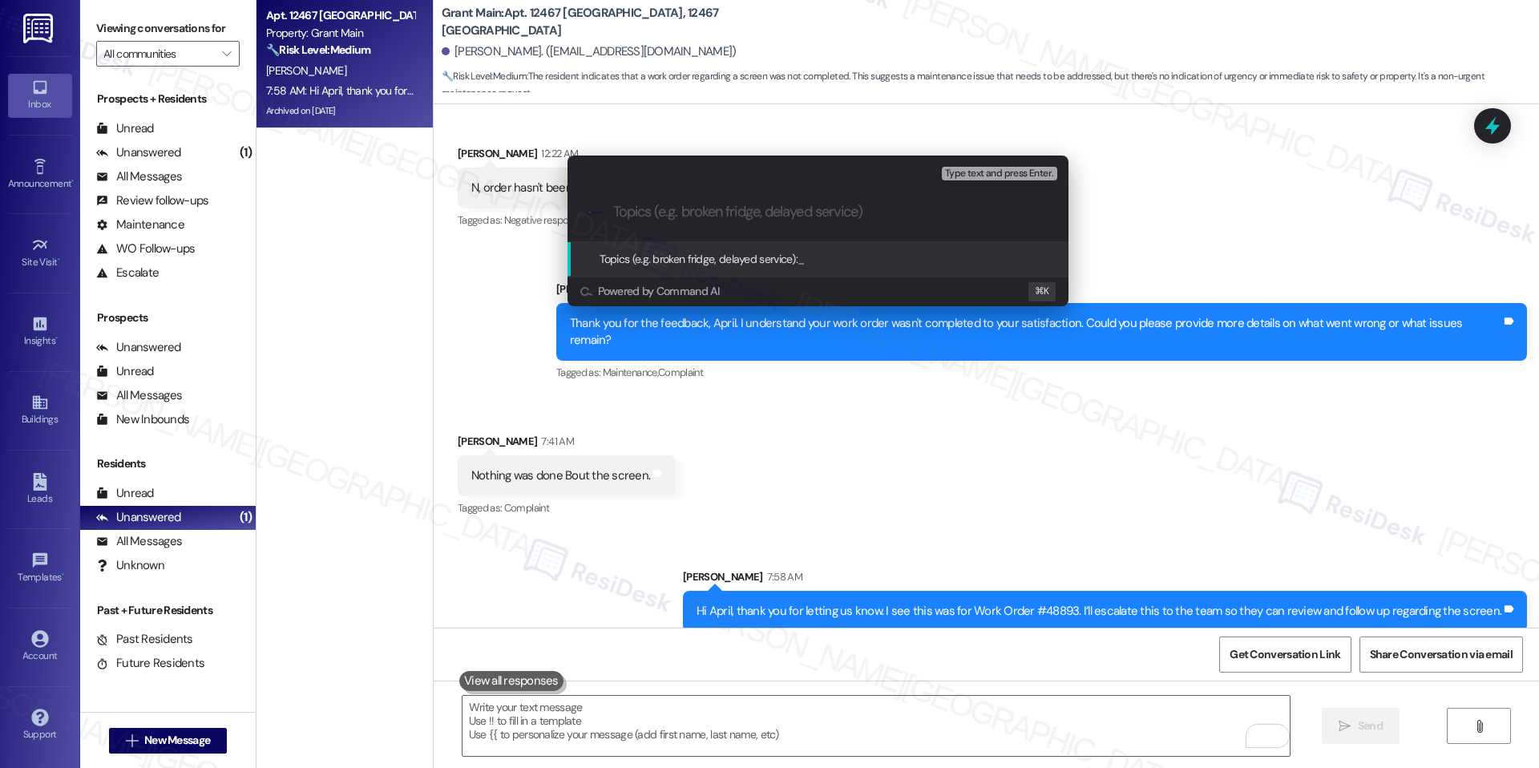
paste input "Incomplete Work Order – Screen Repair (#48893)"
type input "Incomplete Work Order – Screen Repair (#48893)"
click at [898, 254] on span "Incomplete Work Order – Screen Repair (#48893)" at bounding box center [915, 259] width 236 height 14
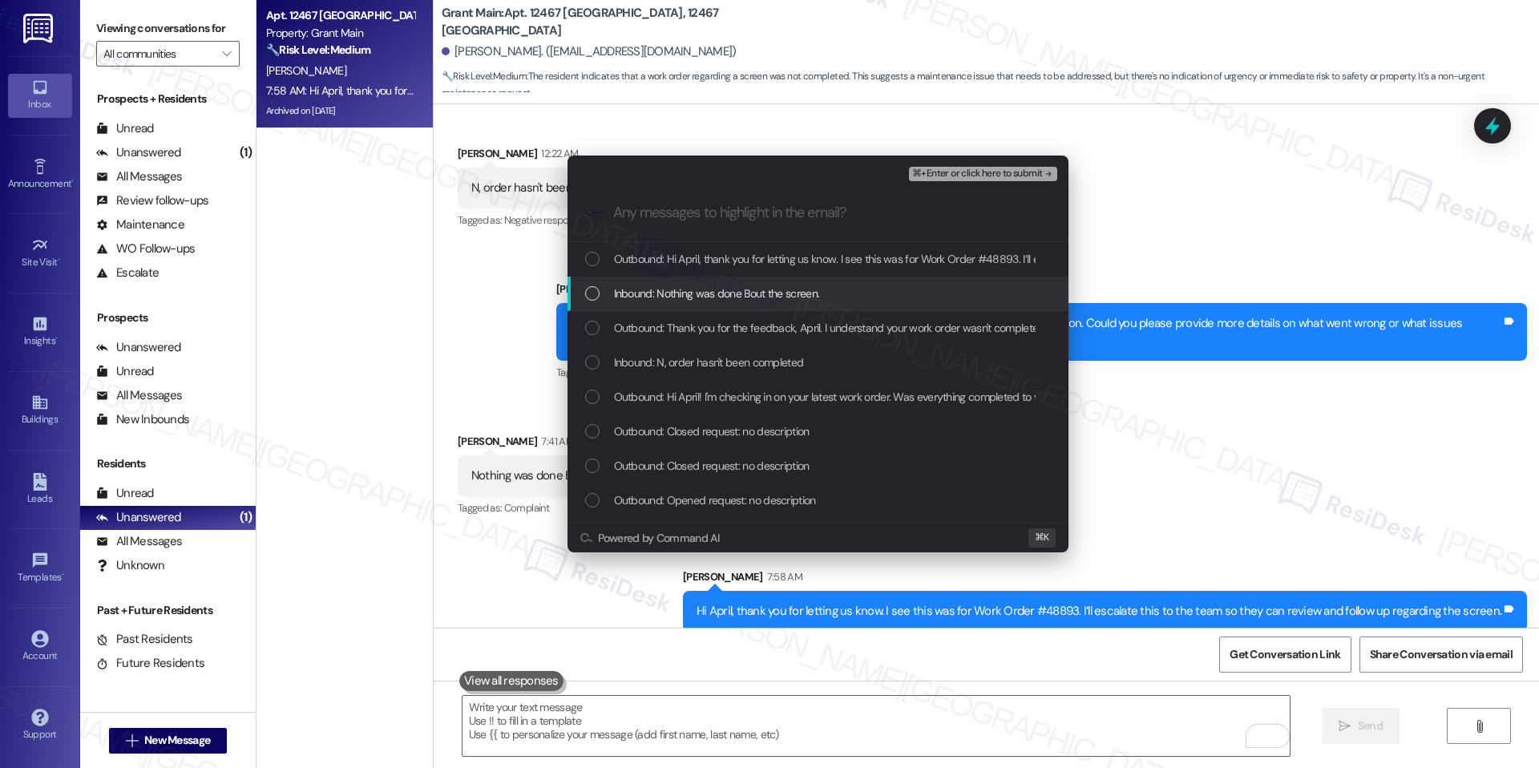
click at [844, 292] on div "Inbound: Nothing was done Bout the screen." at bounding box center [819, 293] width 469 height 18
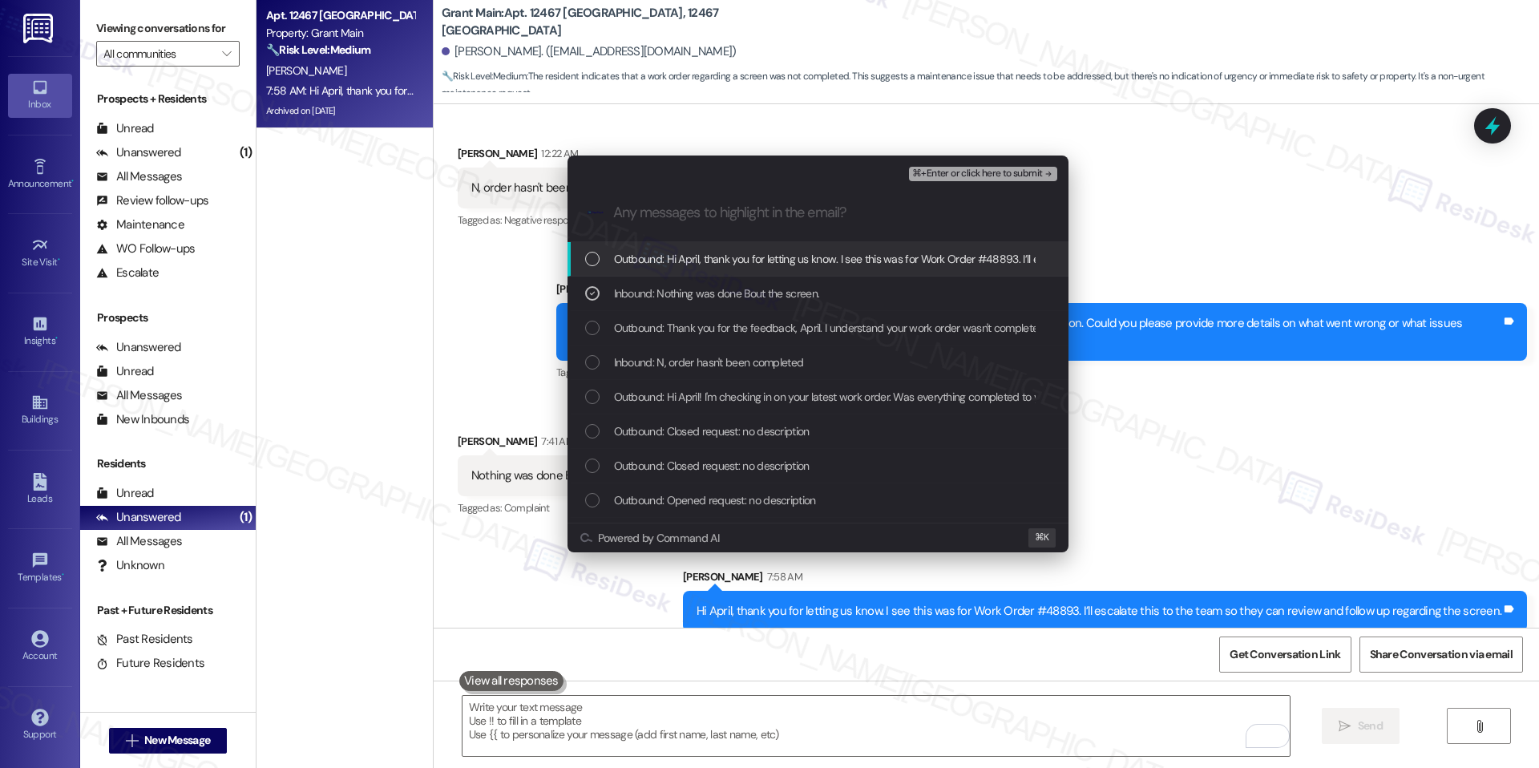
click at [1042, 179] on button "⌘+Enter or click here to submit" at bounding box center [982, 174] width 147 height 14
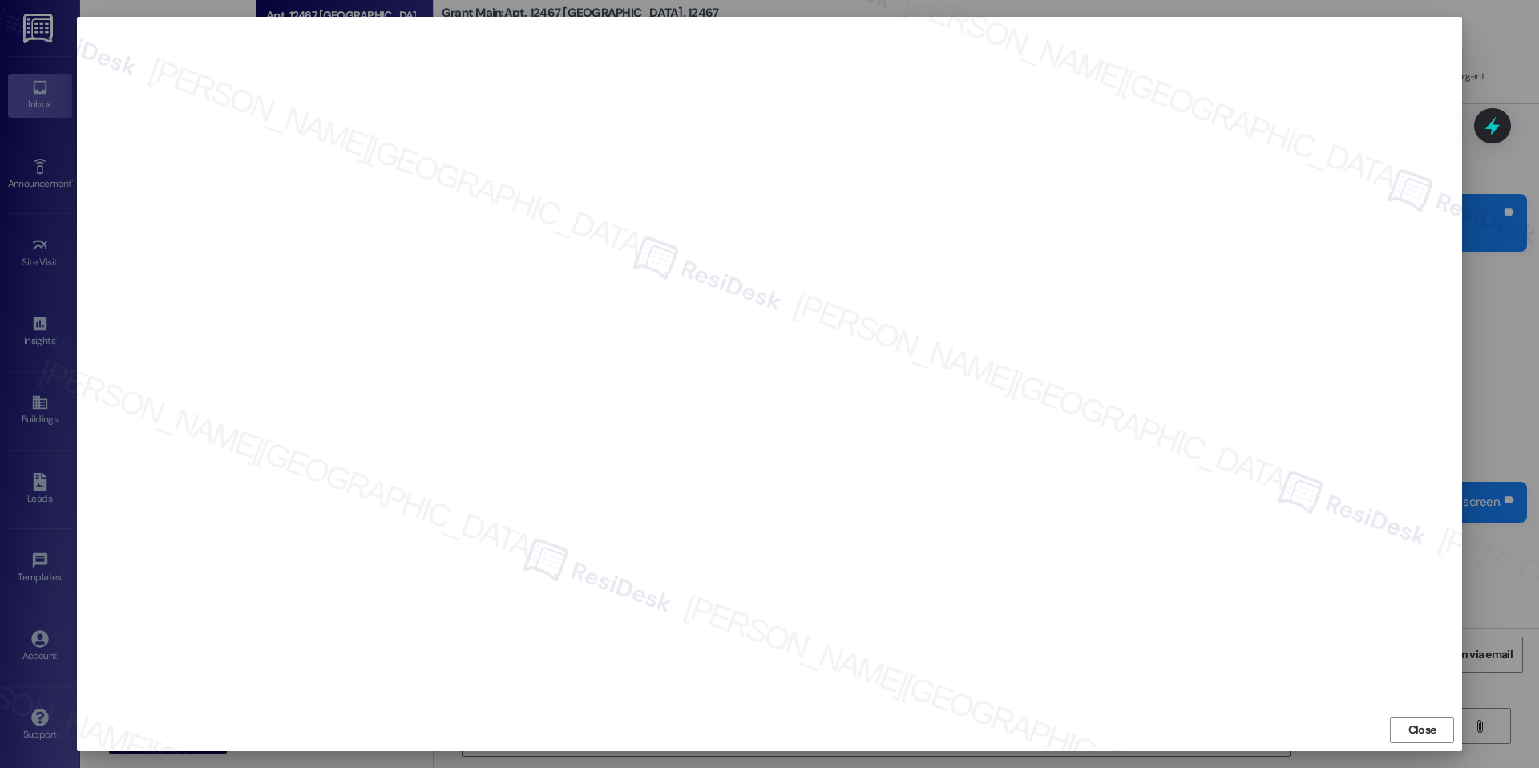
scroll to position [8874, 0]
click at [1414, 728] on span "Close" at bounding box center [1422, 729] width 28 height 17
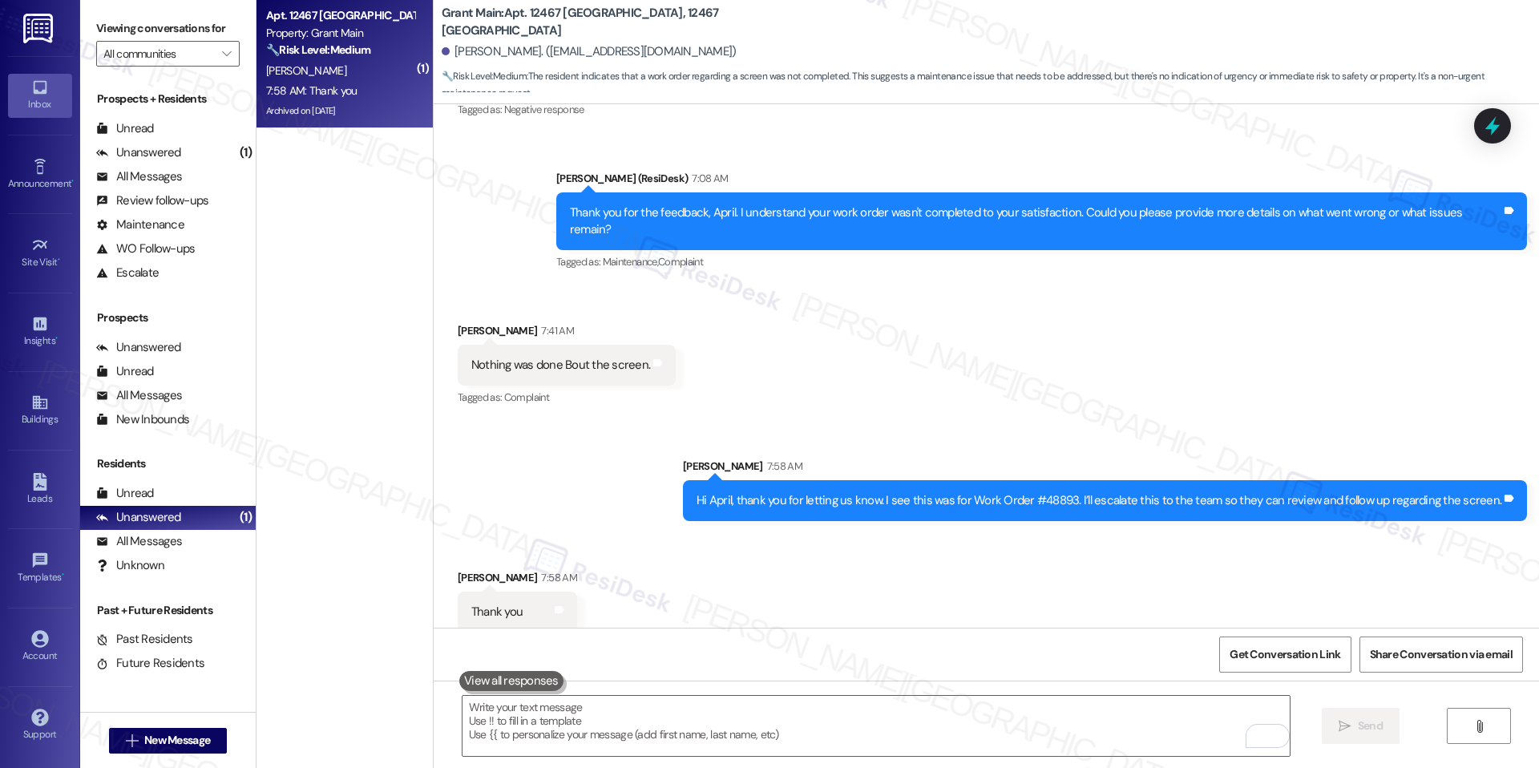
scroll to position [8875, 0]
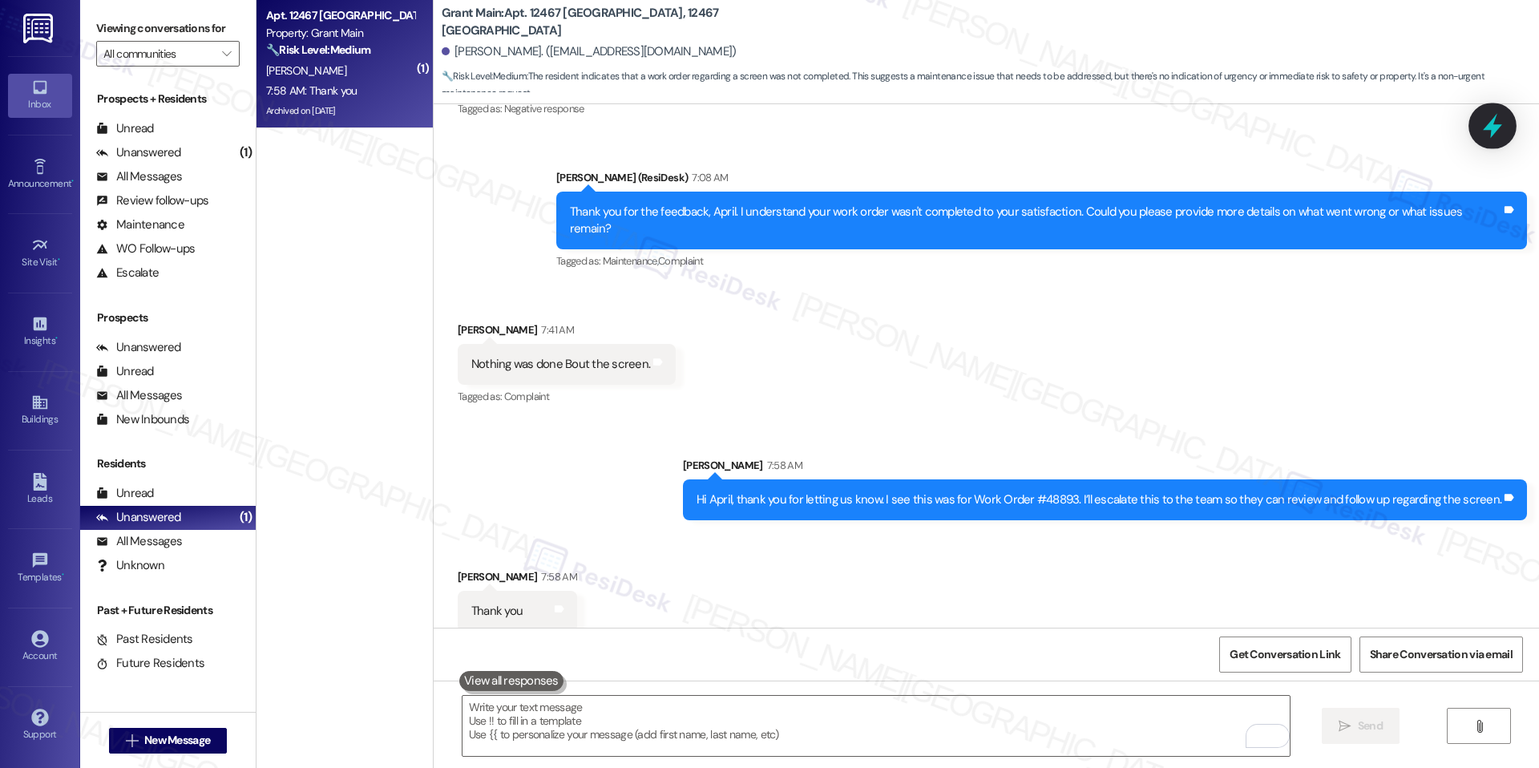
click at [1491, 137] on icon at bounding box center [1492, 125] width 27 height 27
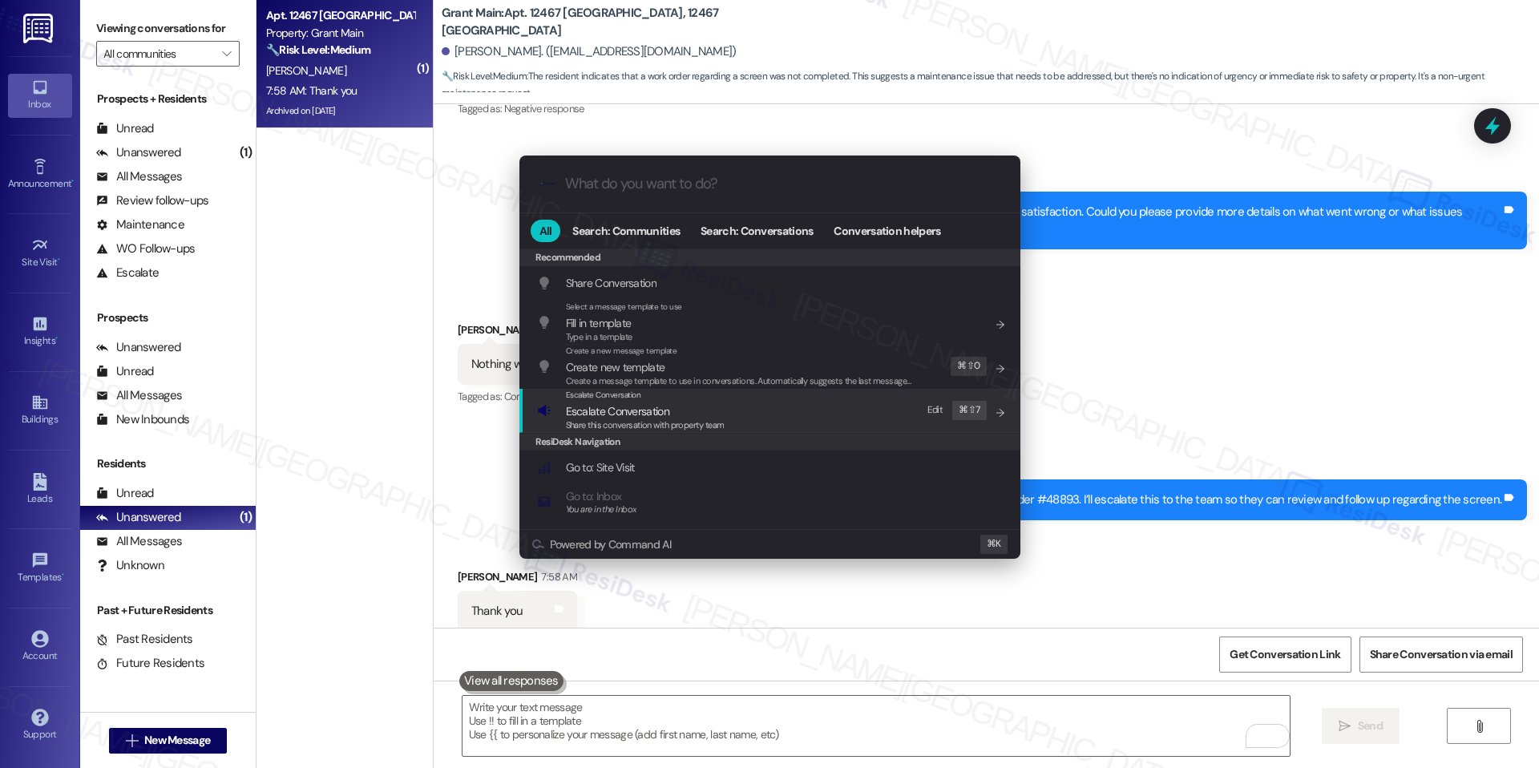
click at [739, 411] on div "Escalate Conversation Escalate Conversation Share this conversation with proper…" at bounding box center [771, 410] width 469 height 43
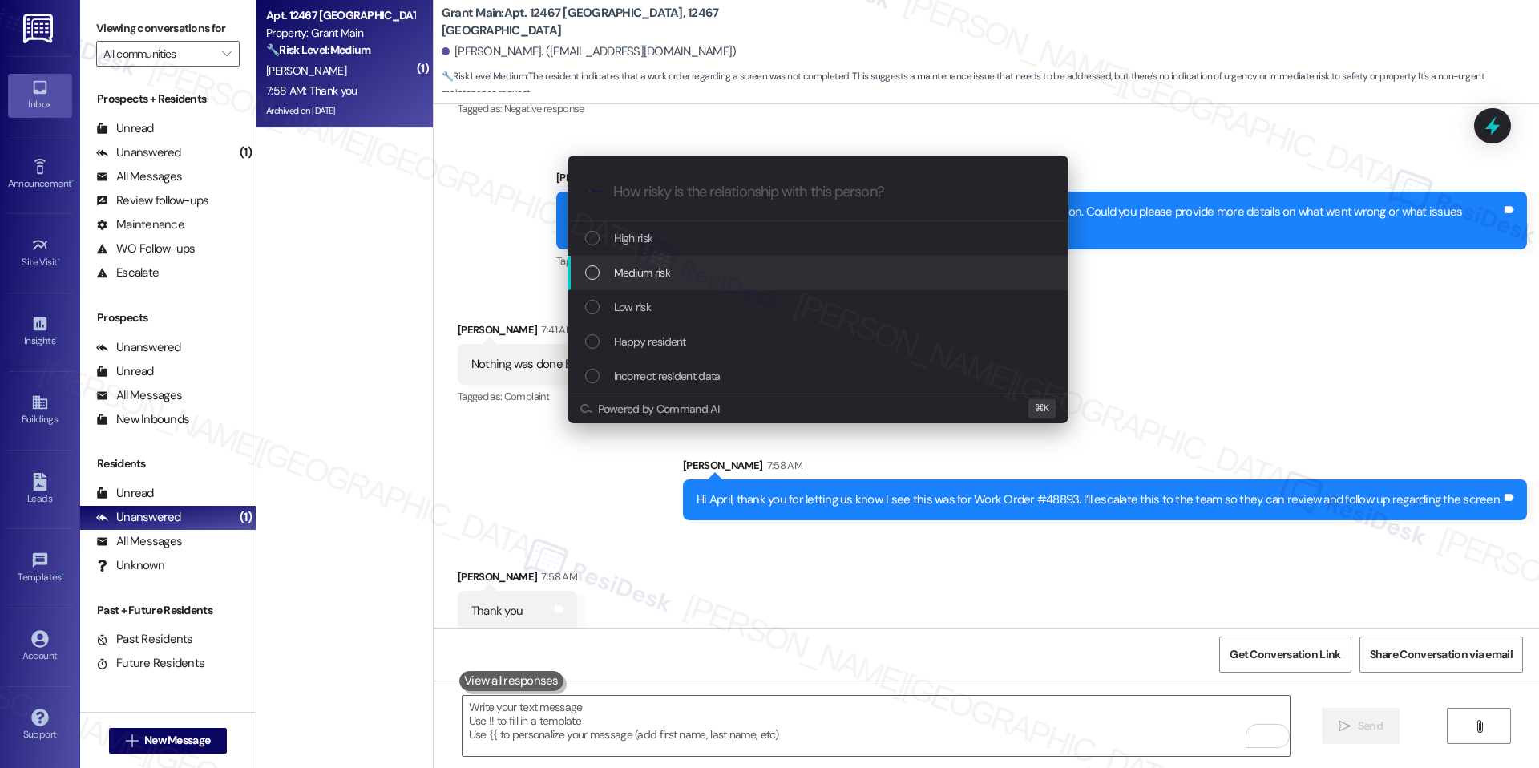
click at [727, 260] on div "Medium risk" at bounding box center [817, 273] width 501 height 34
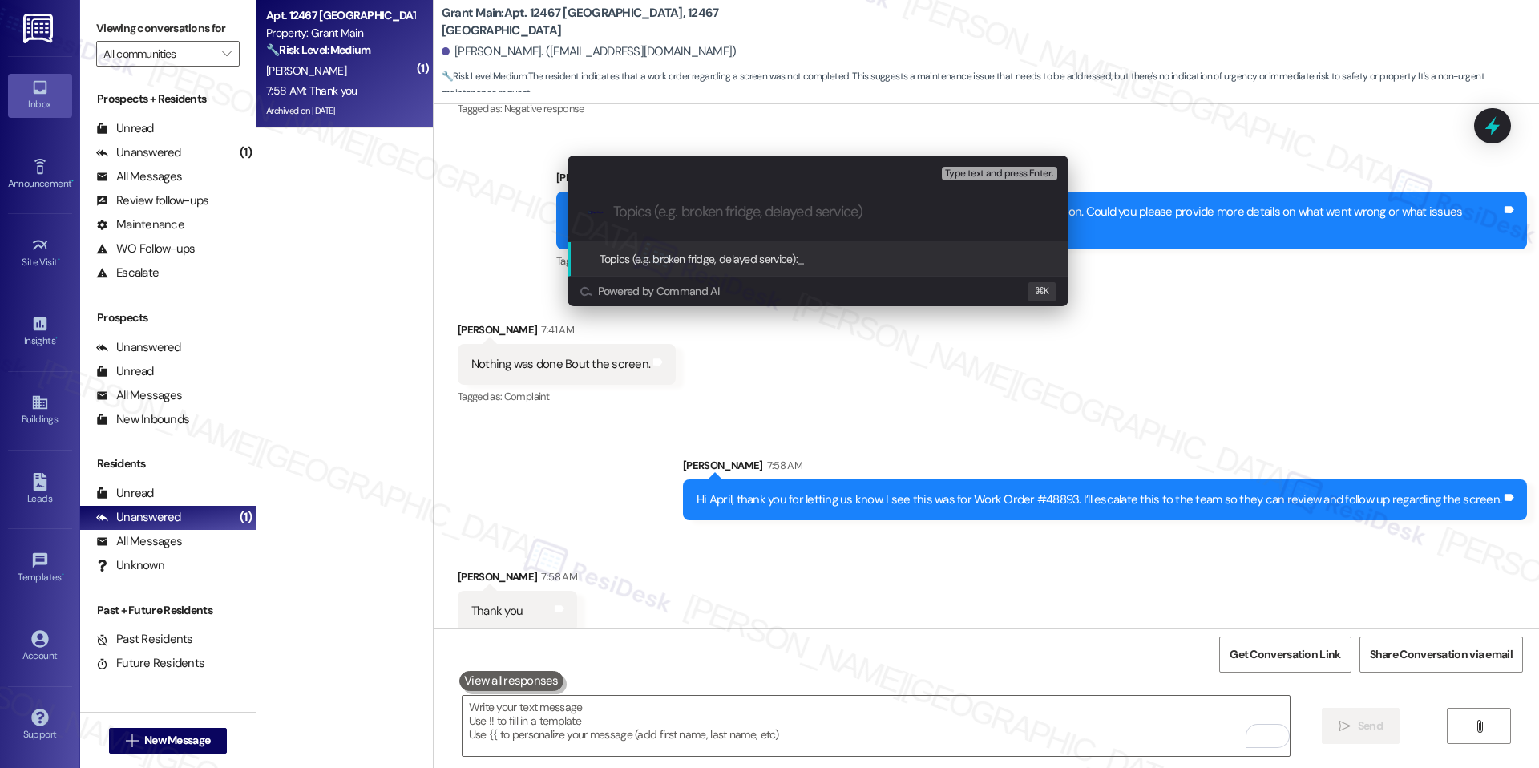
click at [760, 219] on input "Topics (e.g. broken fridge, delayed service)" at bounding box center [830, 212] width 435 height 17
paste input "Incomplete Work Order – Screen Repair (#48893)"
type input "Incomplete Work Order – Screen Repair (#48893)"
click at [841, 256] on span "Incomplete Work Order – Screen Repair (#48893)" at bounding box center [915, 259] width 236 height 14
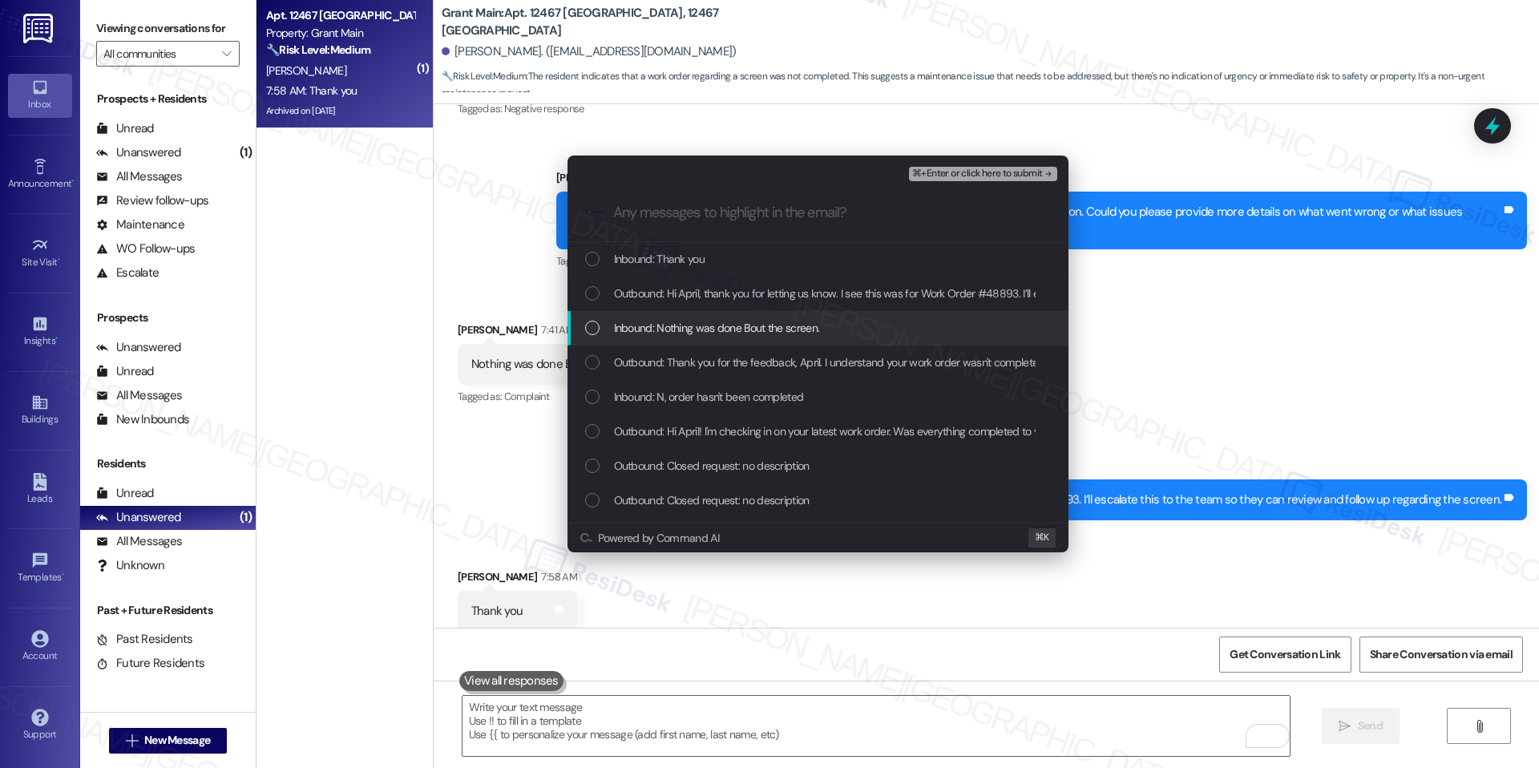
click at [792, 326] on span "Inbound: Nothing was done Bout the screen." at bounding box center [717, 328] width 206 height 18
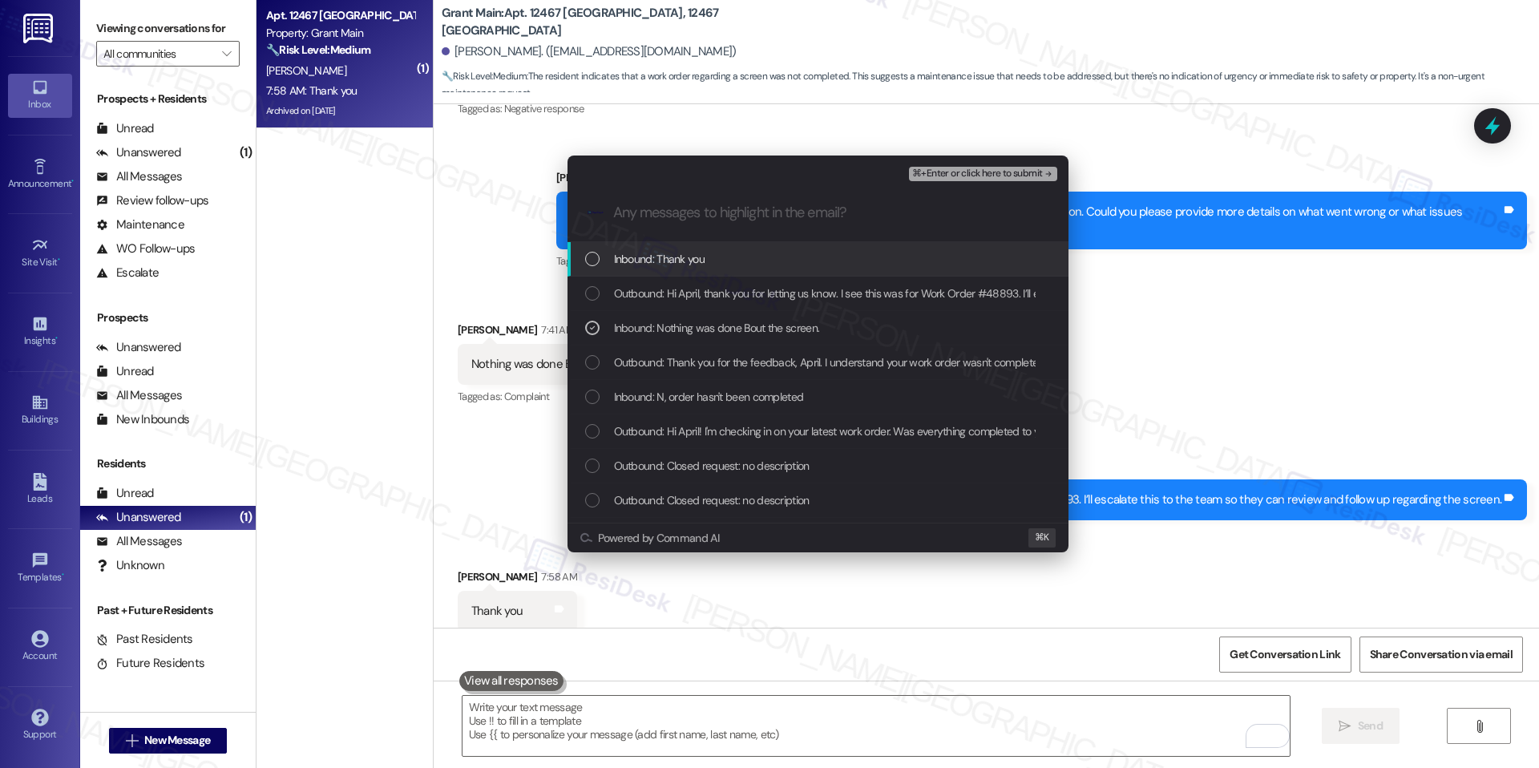
click at [981, 174] on span "⌘+Enter or click here to submit" at bounding box center [977, 173] width 130 height 11
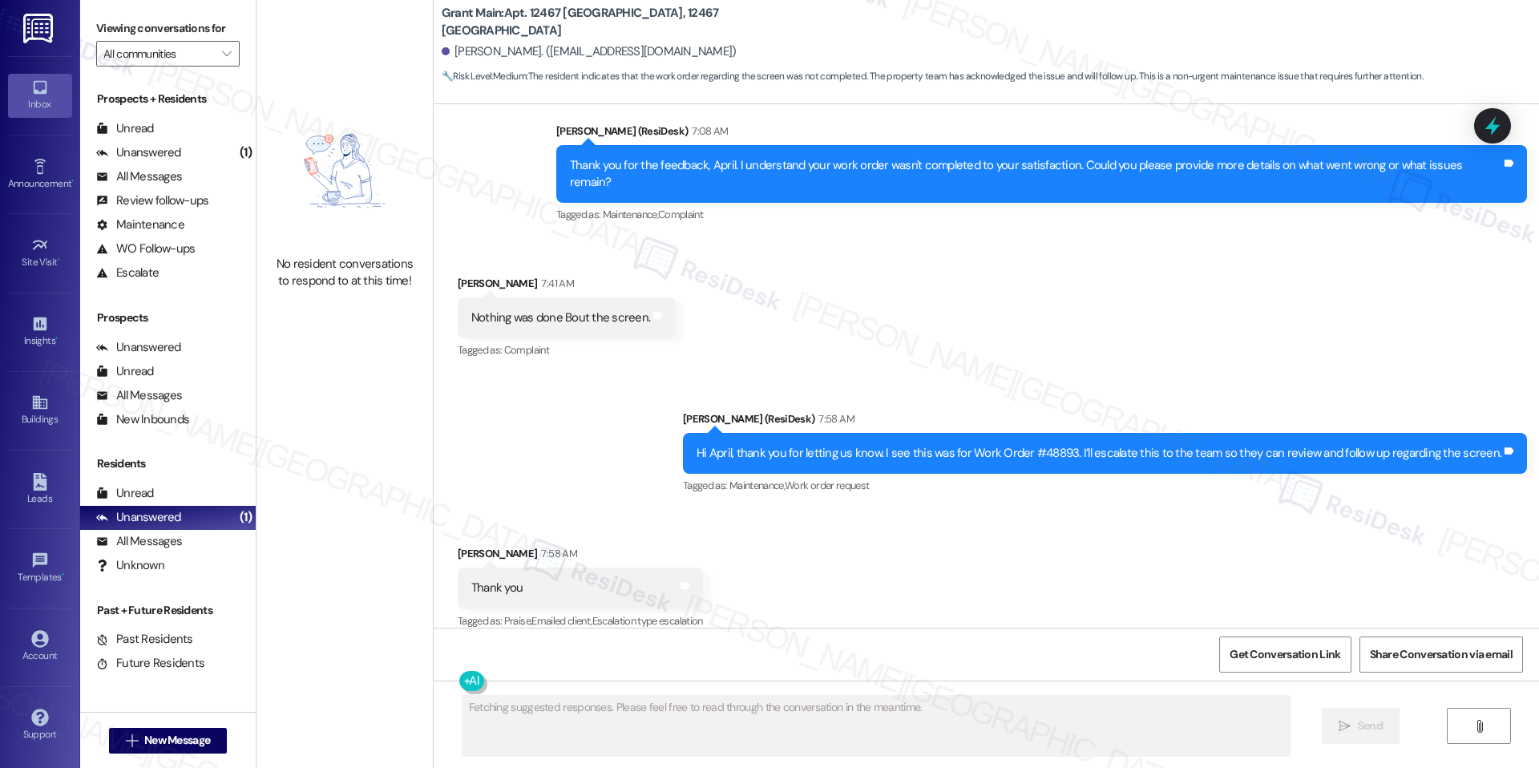
scroll to position [8922, 0]
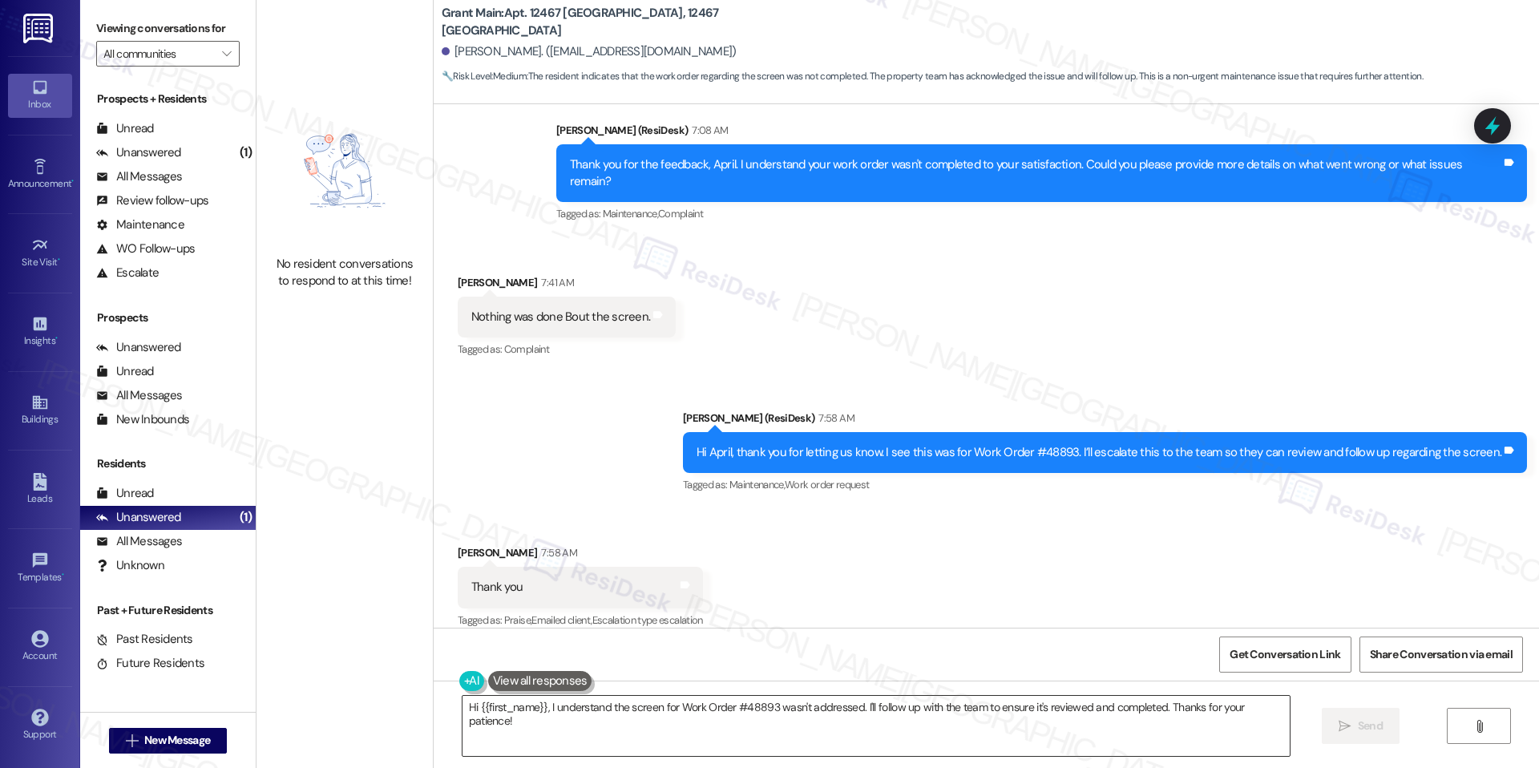
click at [595, 705] on textarea "Hi {{first_name}}, I understand the screen for Work Order #48893 wasn't address…" at bounding box center [875, 726] width 827 height 60
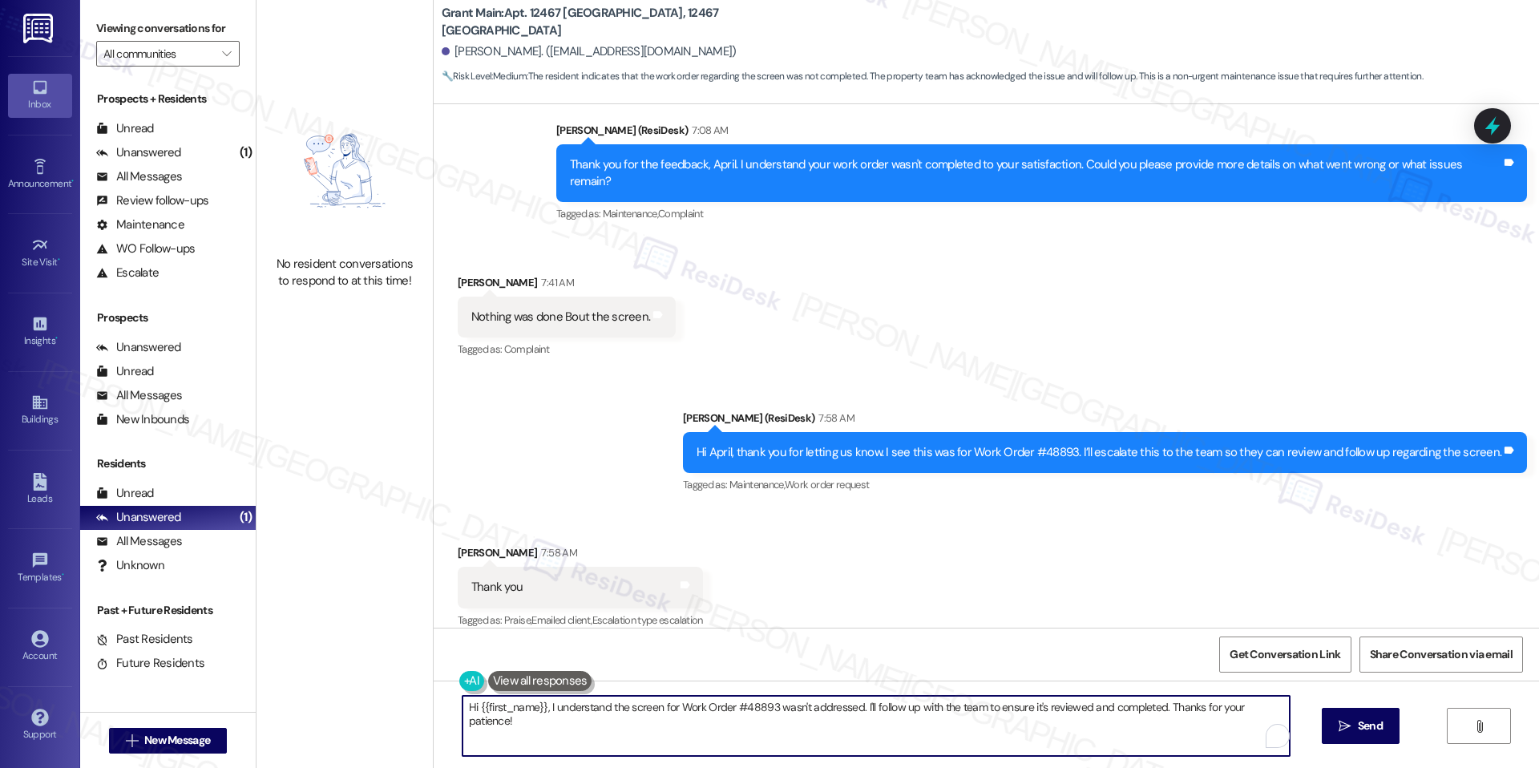
click at [595, 705] on textarea "Hi {{first_name}}, I understand the screen for Work Order #48893 wasn't address…" at bounding box center [875, 726] width 827 height 60
paste textarea "Anytime, happy to help"
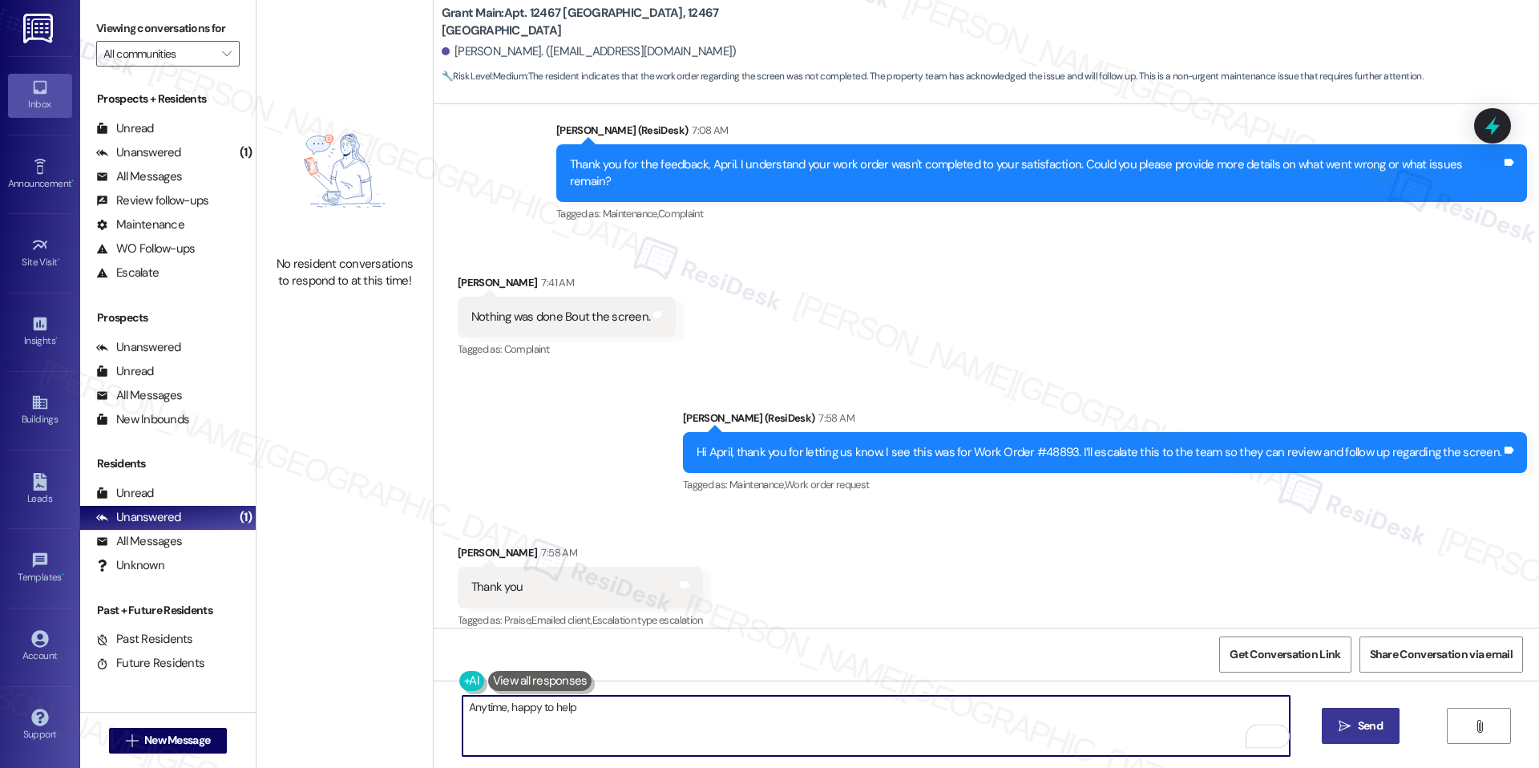
type textarea "Anytime, happy to help"
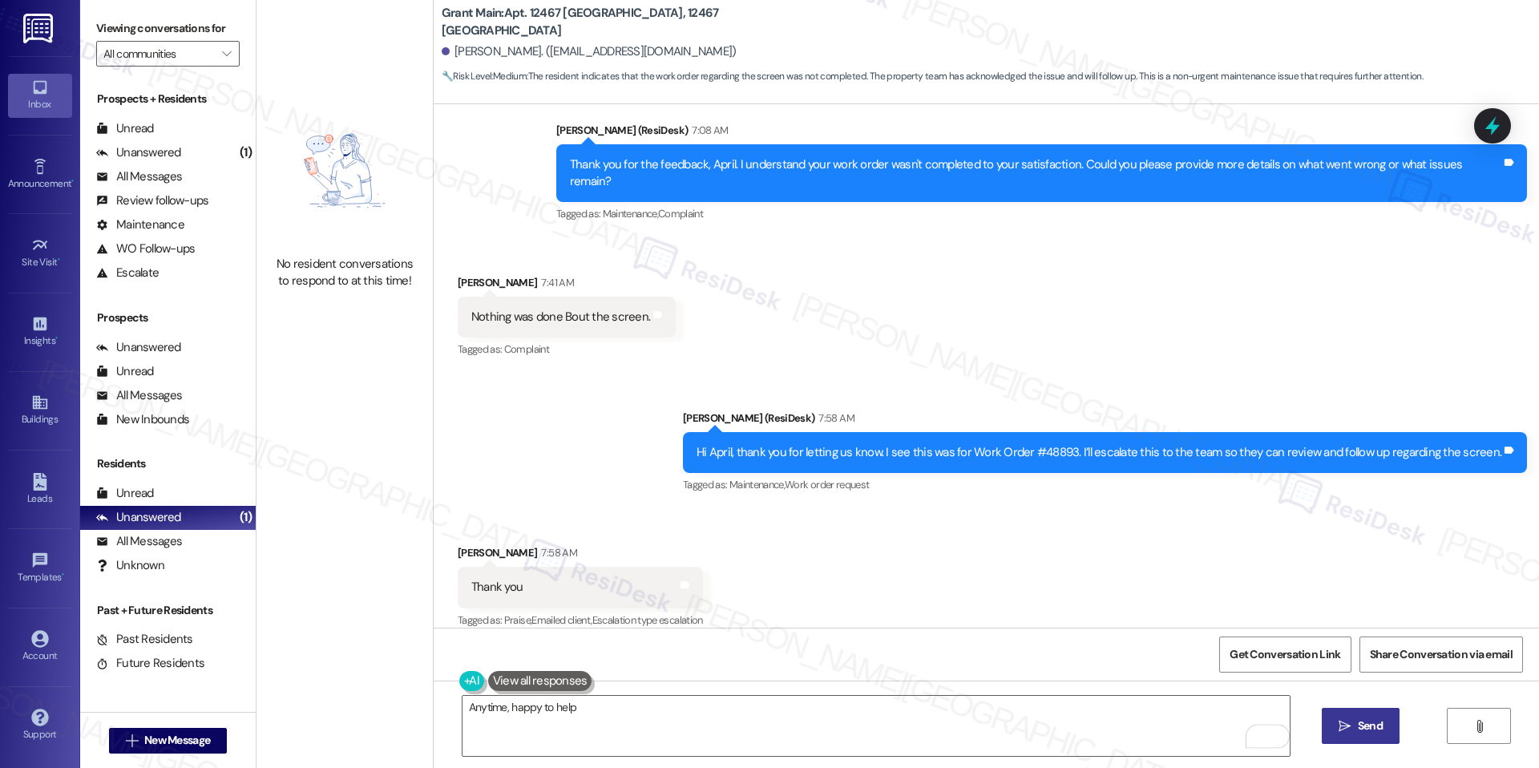
click at [1342, 720] on icon "" at bounding box center [1344, 726] width 12 height 13
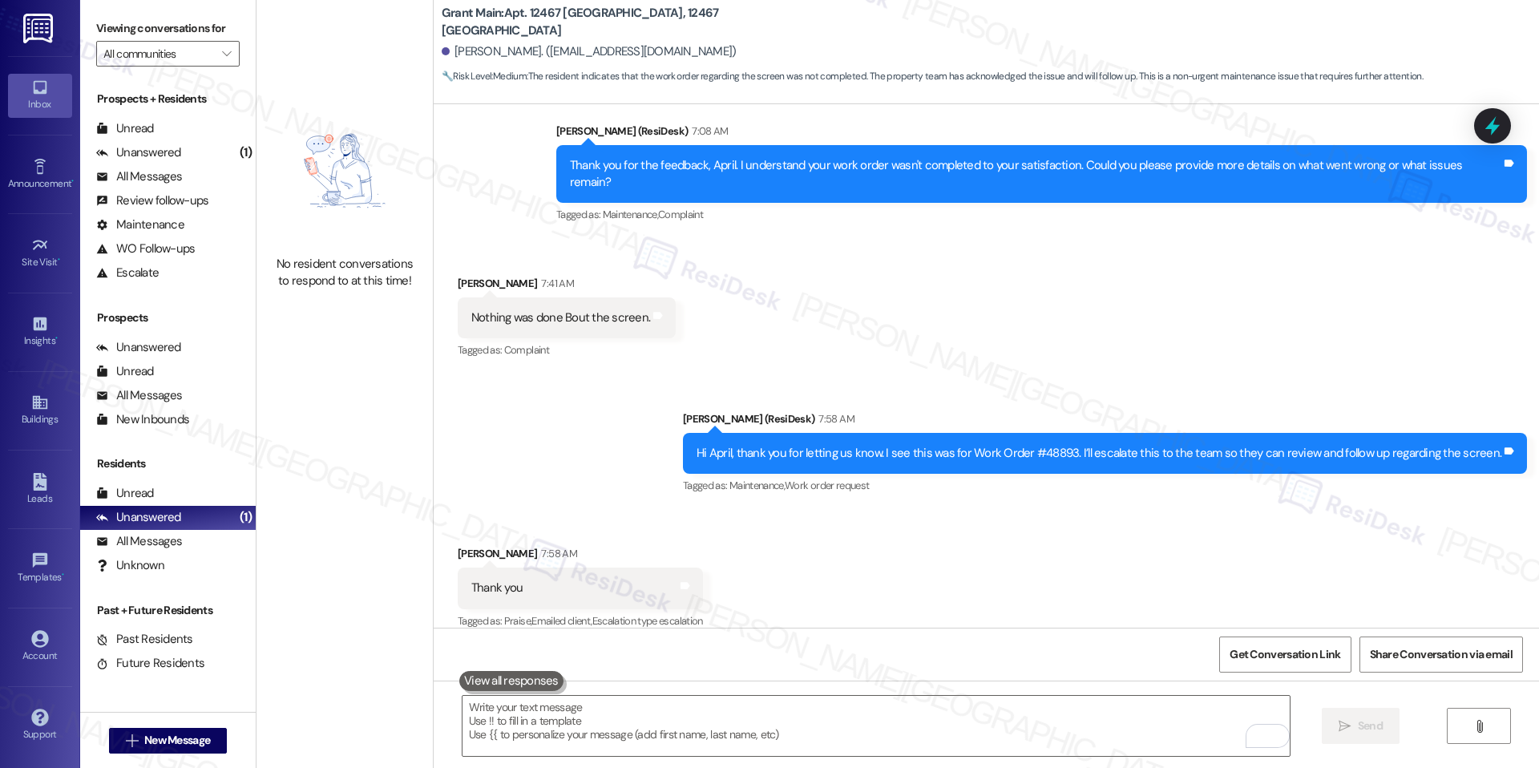
scroll to position [8922, 0]
